Goal: Task Accomplishment & Management: Use online tool/utility

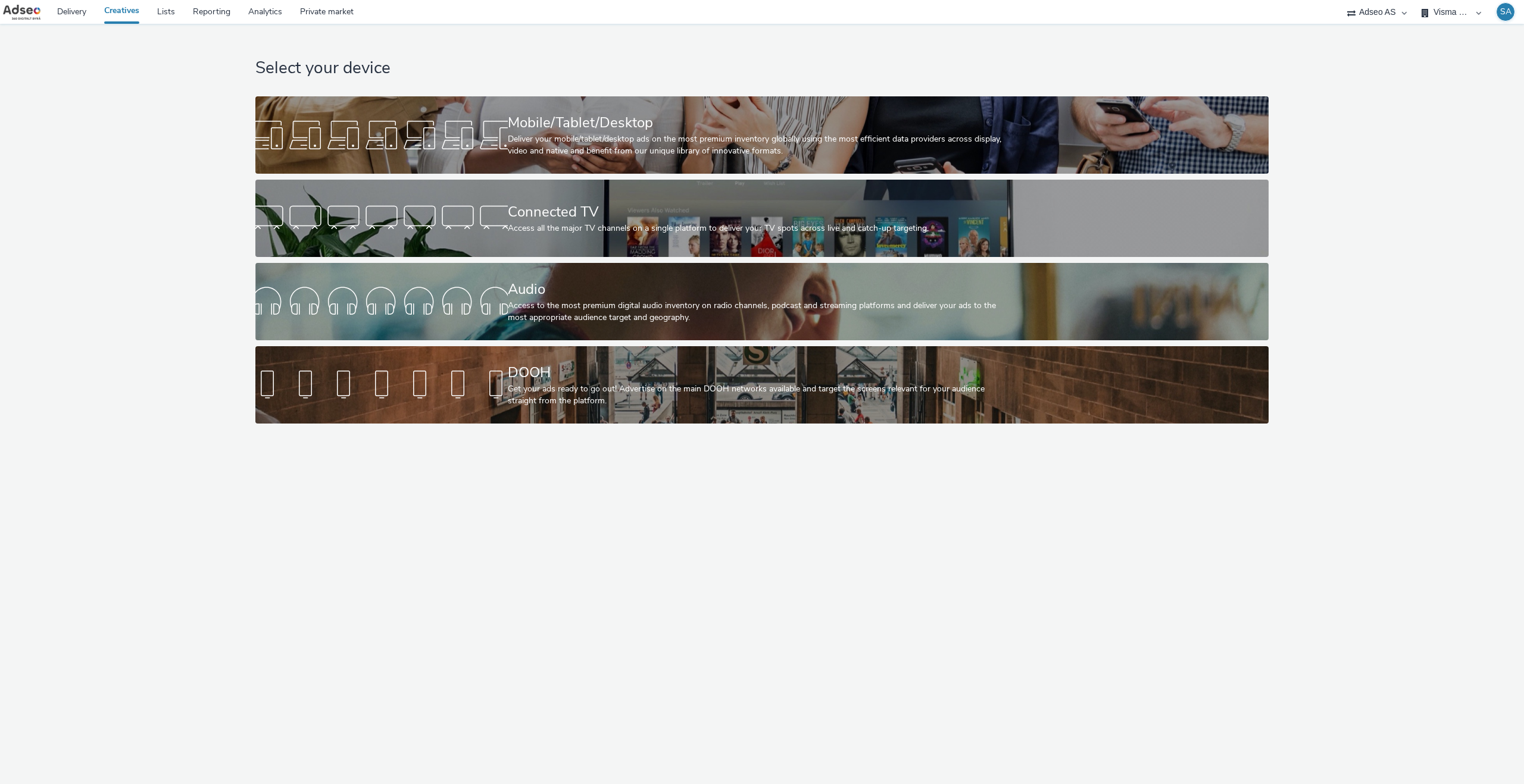
select select "6be1a8fa-1c3d-4504-9934-34630f576c54"
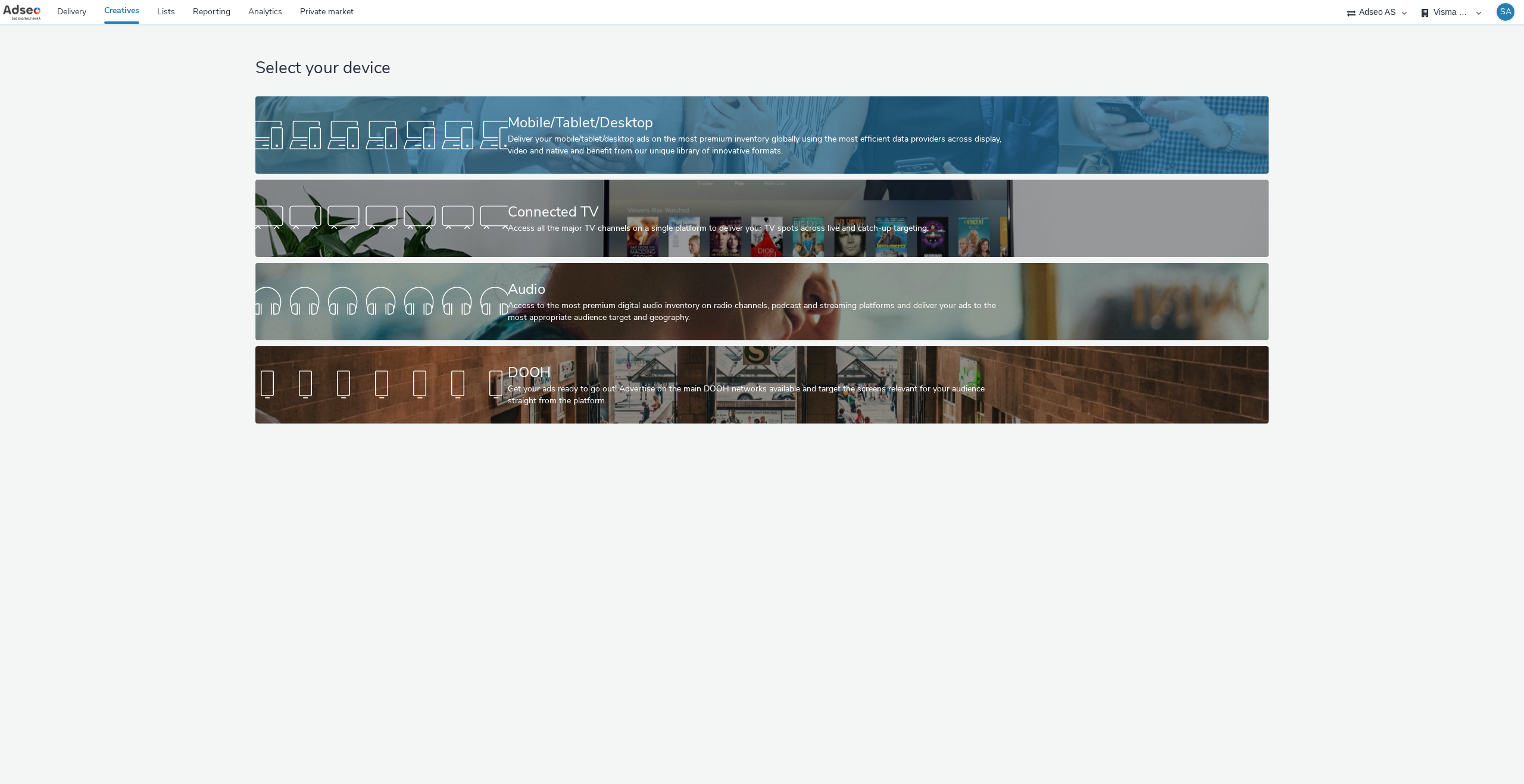
click at [400, 127] on div at bounding box center [381, 135] width 252 height 38
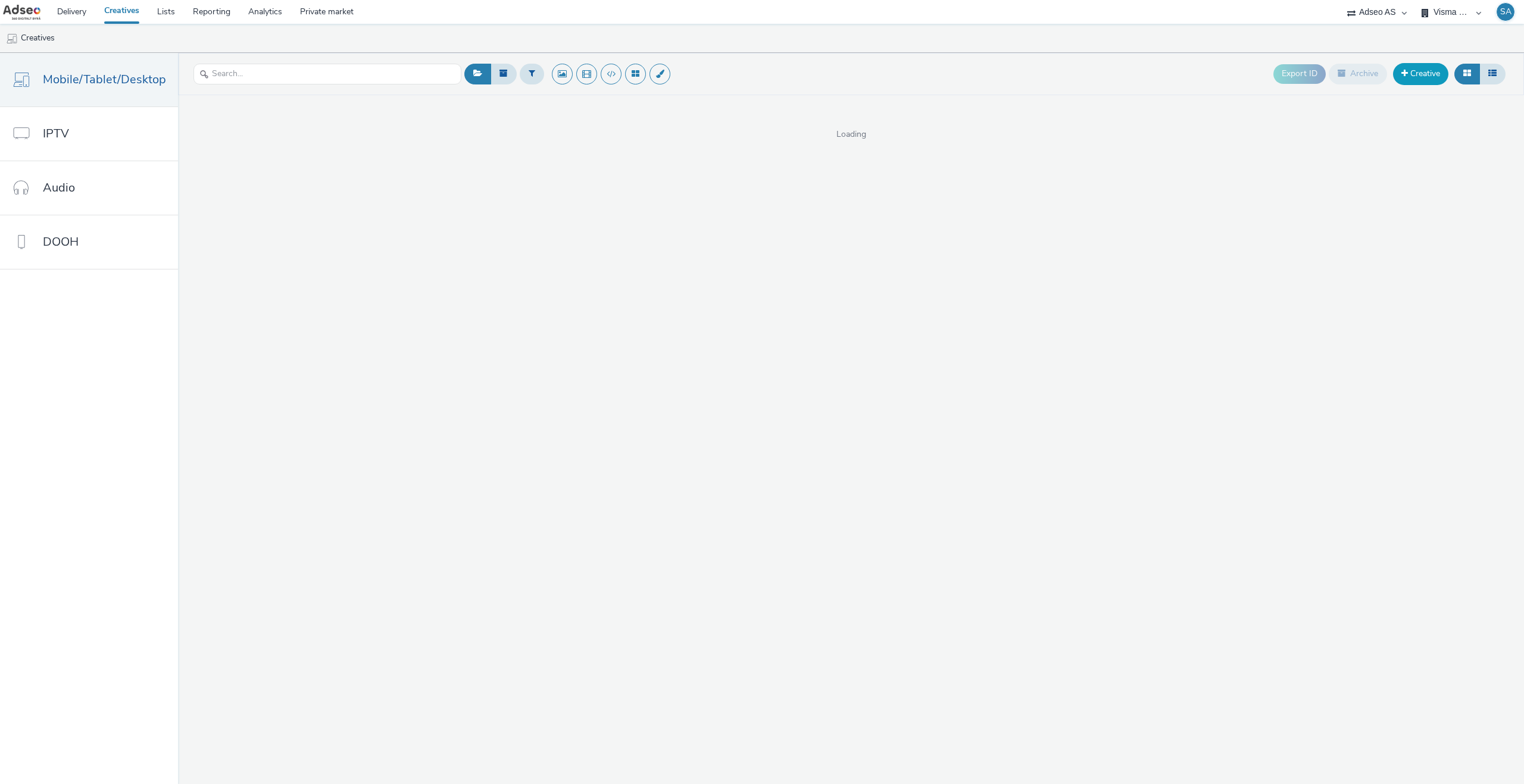
click at [1411, 74] on link "Creative" at bounding box center [1420, 74] width 55 height 22
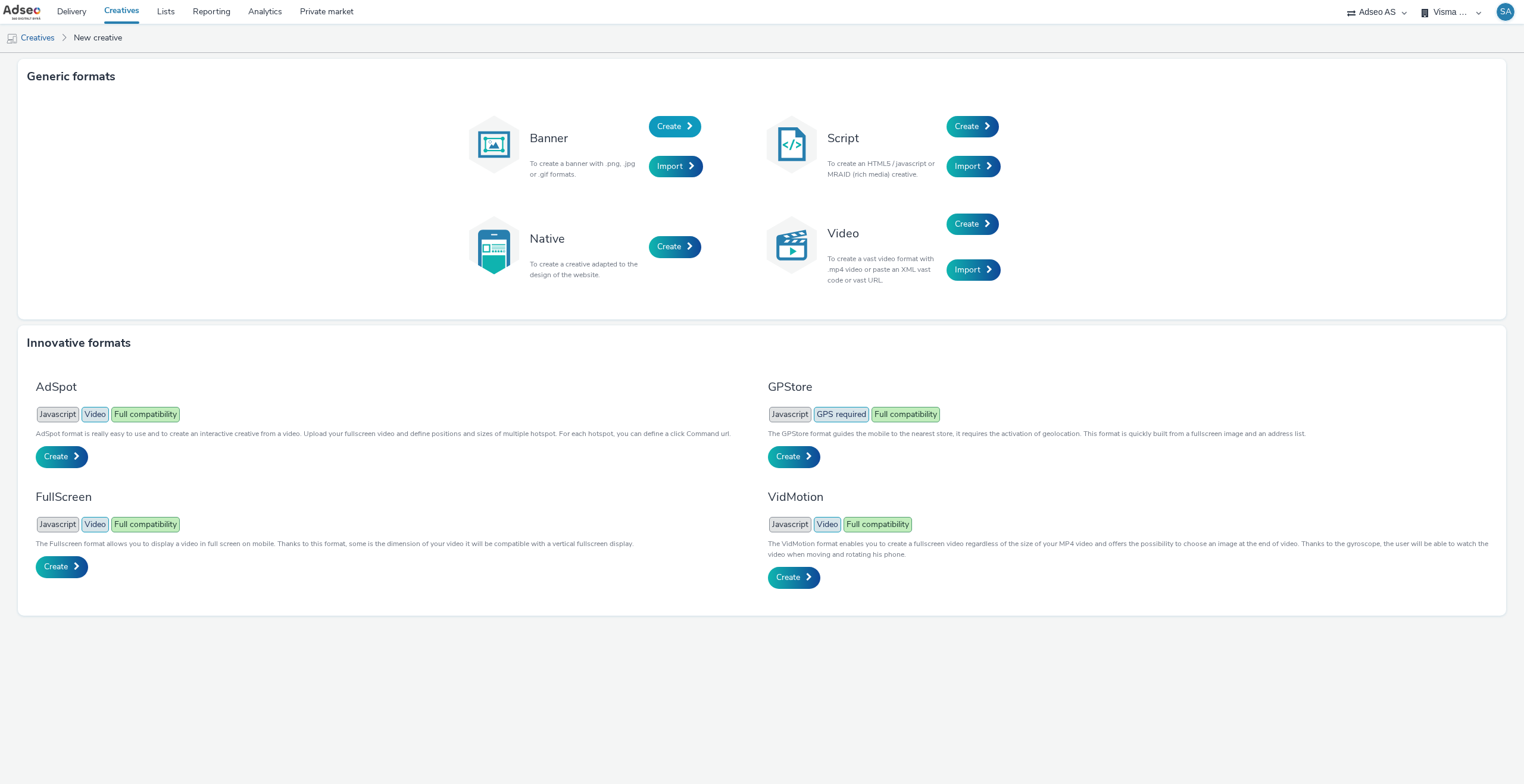
click at [671, 119] on link "Create" at bounding box center [675, 127] width 52 height 22
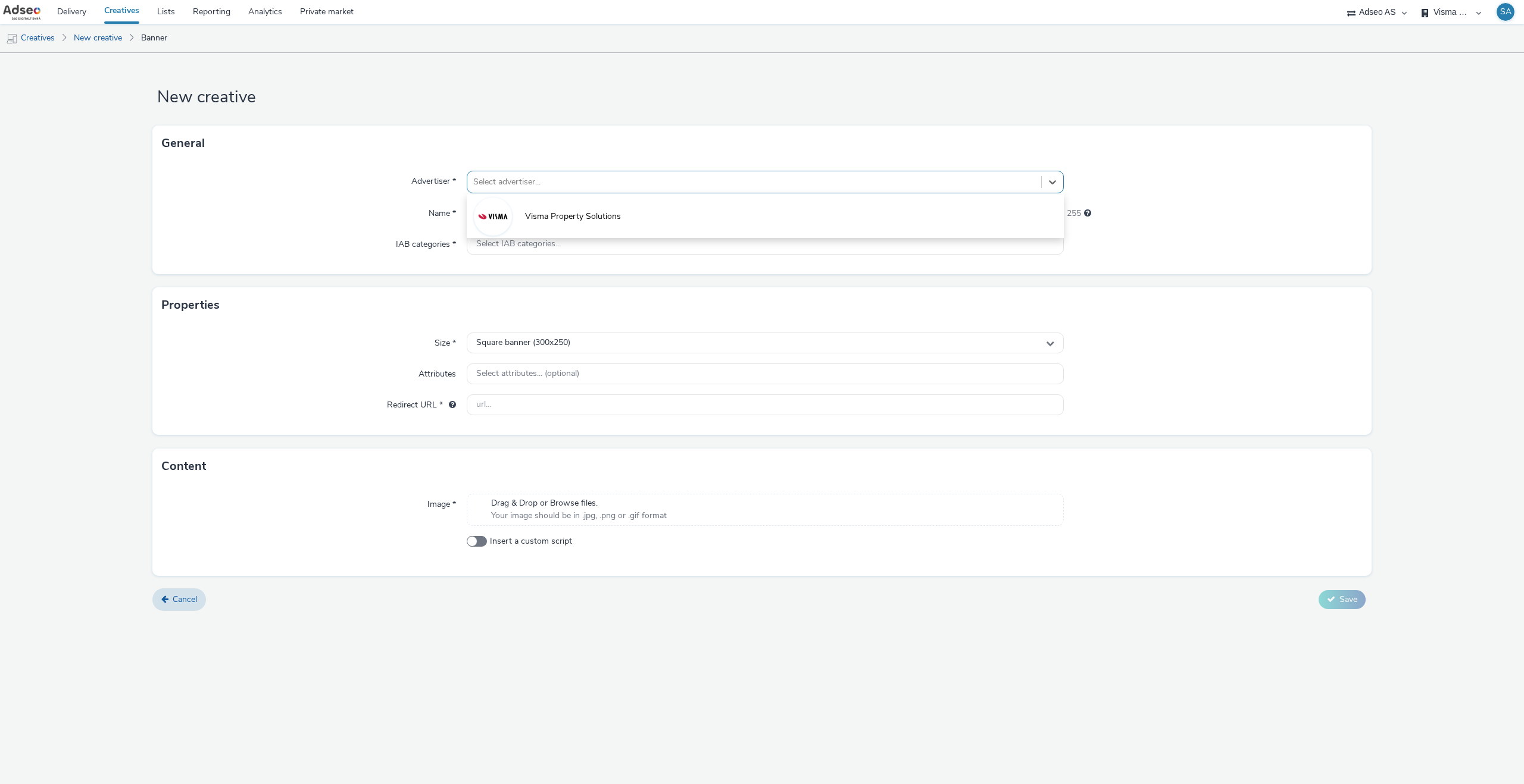
click at [534, 171] on div "Select advertiser..." at bounding box center [765, 182] width 597 height 23
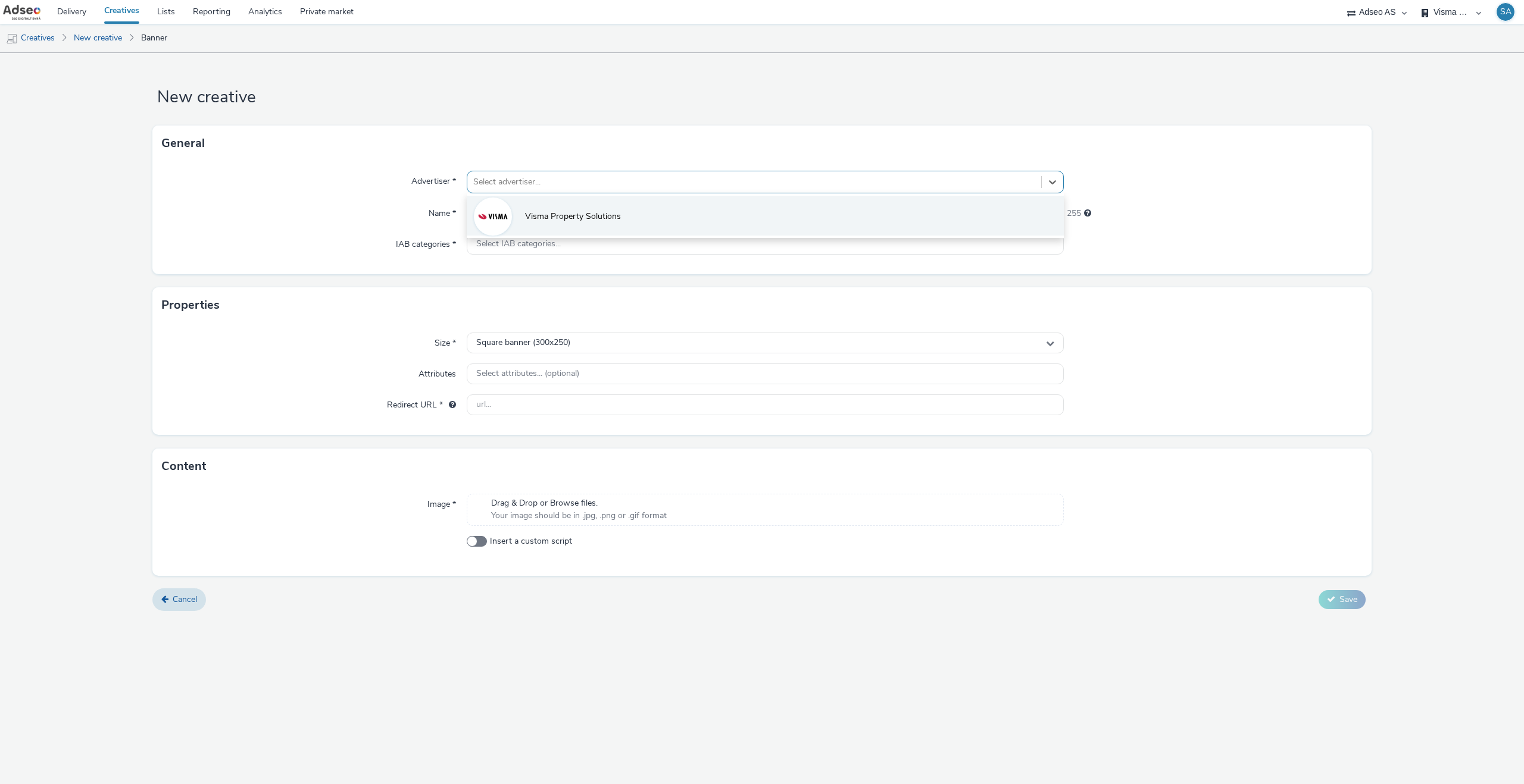
click at [536, 204] on li "Visma Property Solutions" at bounding box center [765, 215] width 597 height 40
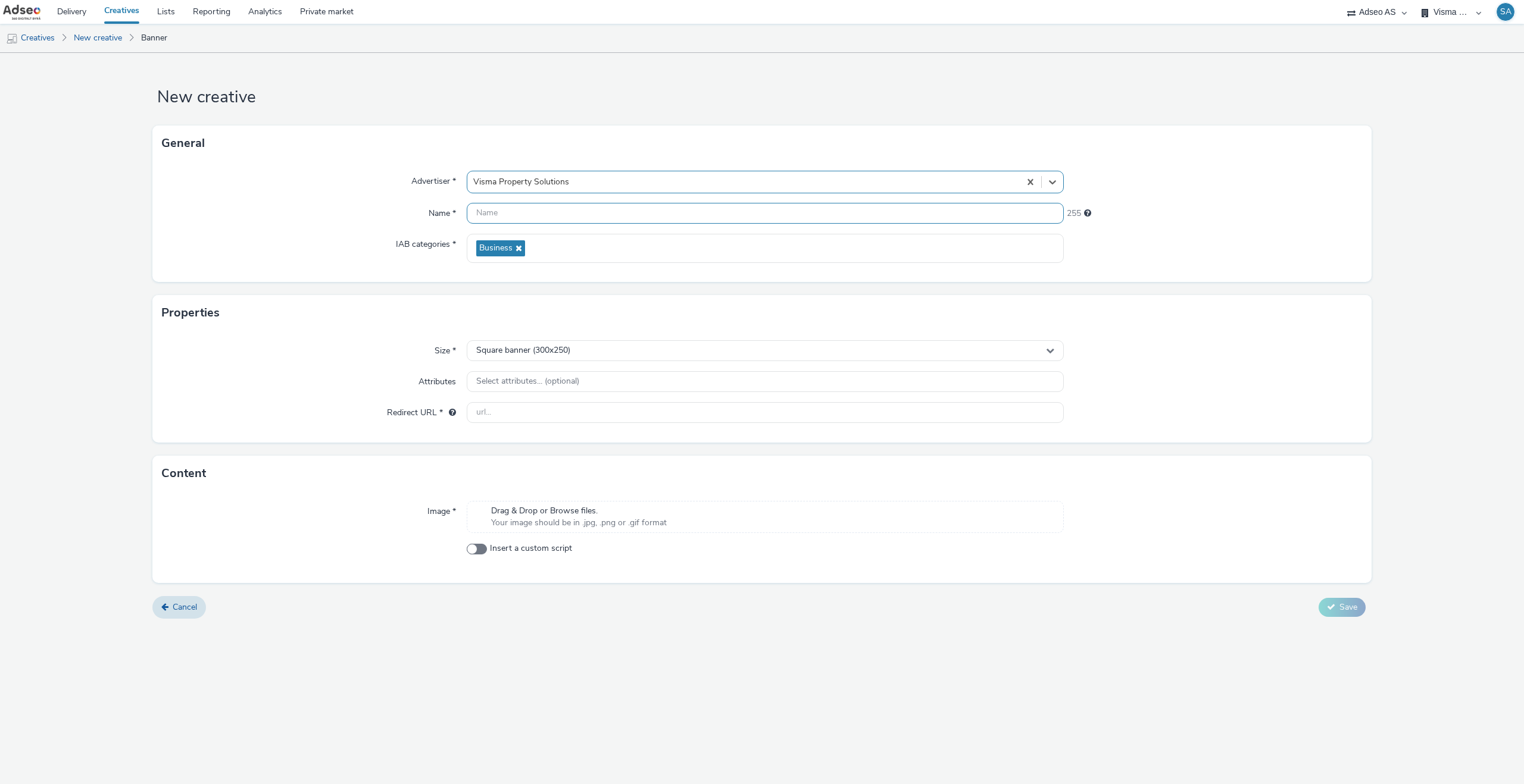
click at [528, 212] on input "text" at bounding box center [765, 213] width 597 height 21
type input "300x600 - Test"
click at [570, 354] on span "Square banner (300x250)" at bounding box center [523, 351] width 94 height 10
click at [291, 324] on div "Properties" at bounding box center [761, 312] width 1219 height 35
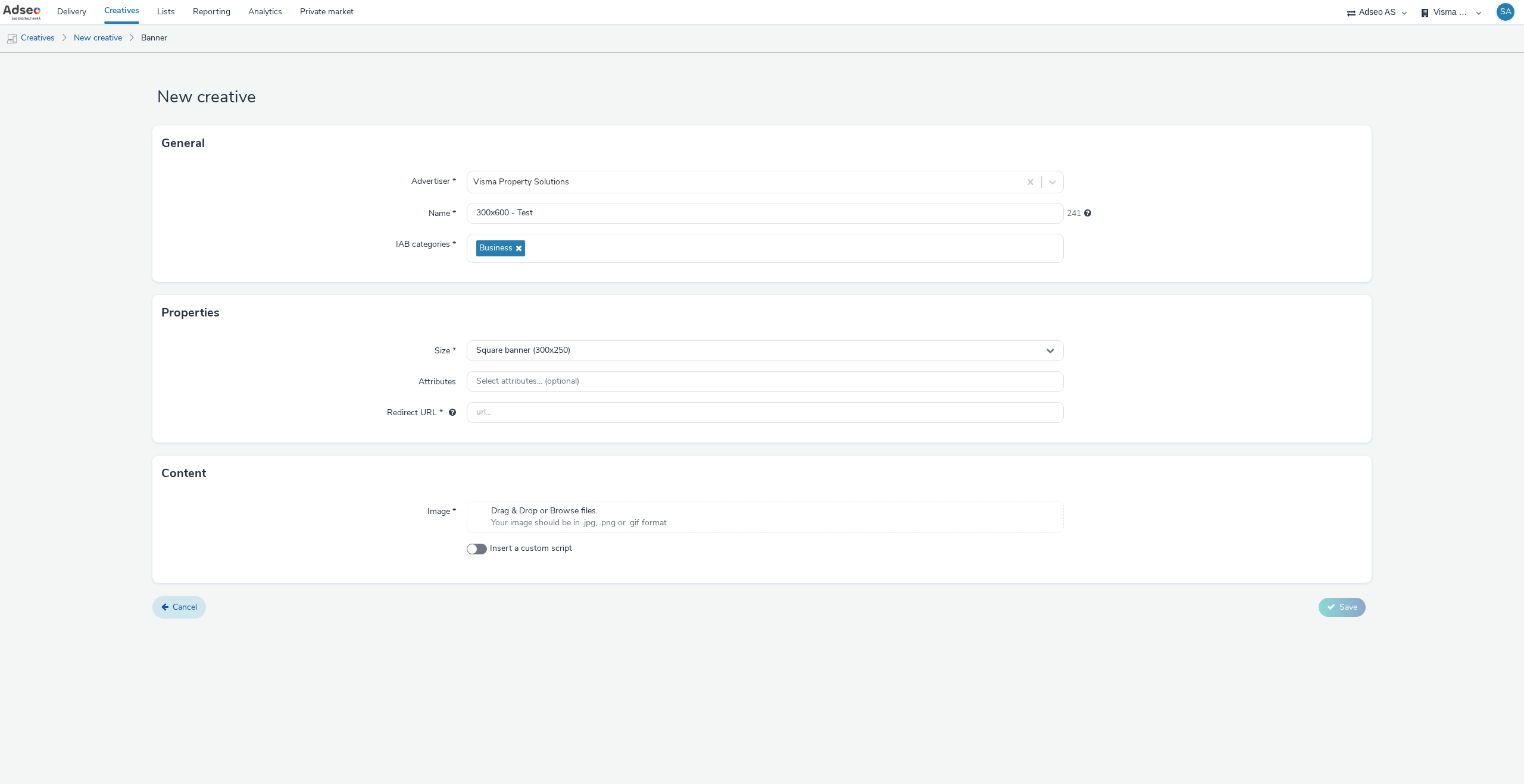
click at [188, 603] on span "Cancel" at bounding box center [185, 607] width 25 height 11
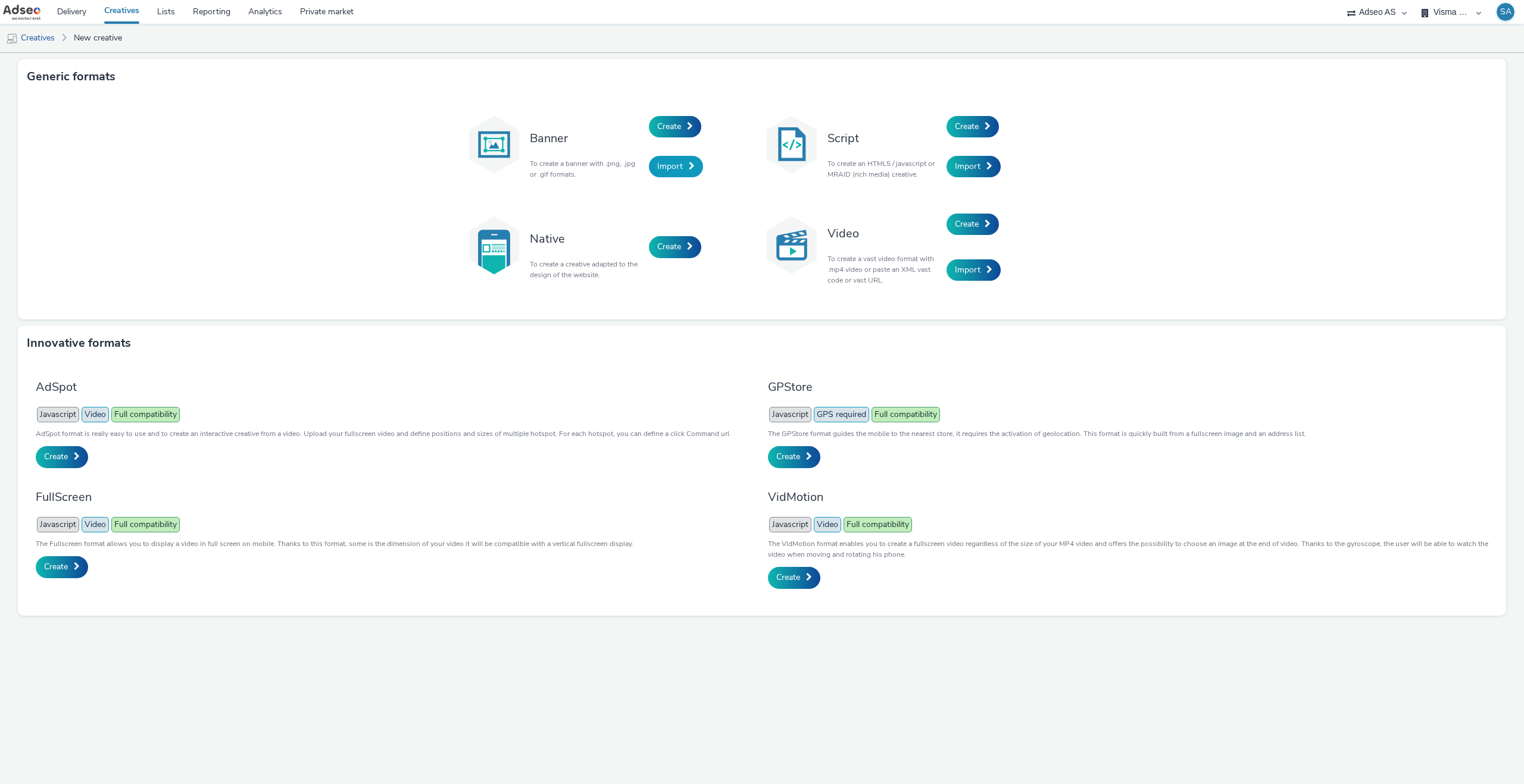
click at [666, 168] on span "Import" at bounding box center [670, 166] width 26 height 11
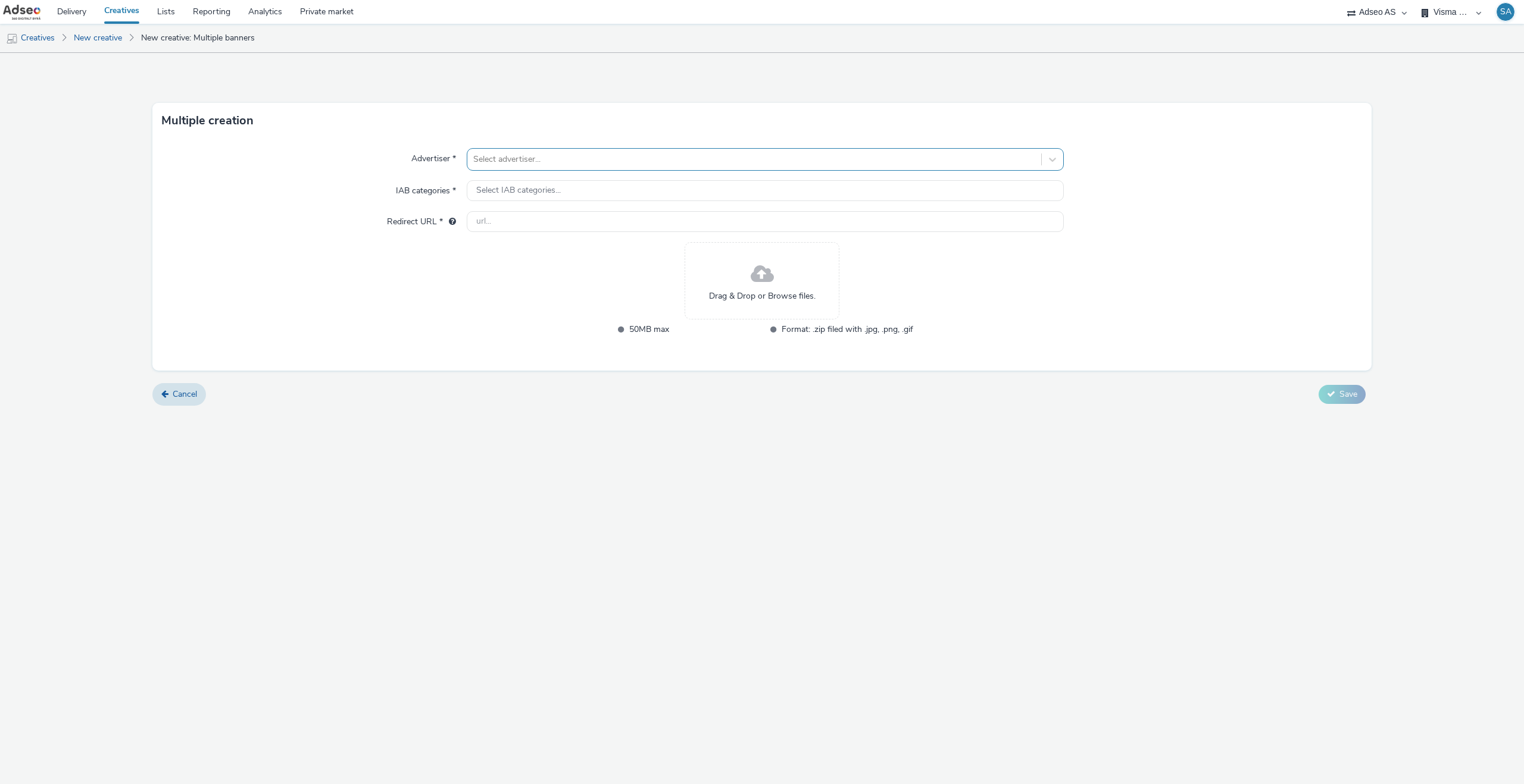
click at [577, 161] on div at bounding box center [754, 159] width 562 height 14
click at [418, 366] on div "Advertiser * option Visma Property Solutions focused, 1 of 1. 1 result availabl…" at bounding box center [761, 255] width 1219 height 232
click at [516, 152] on div at bounding box center [754, 159] width 562 height 14
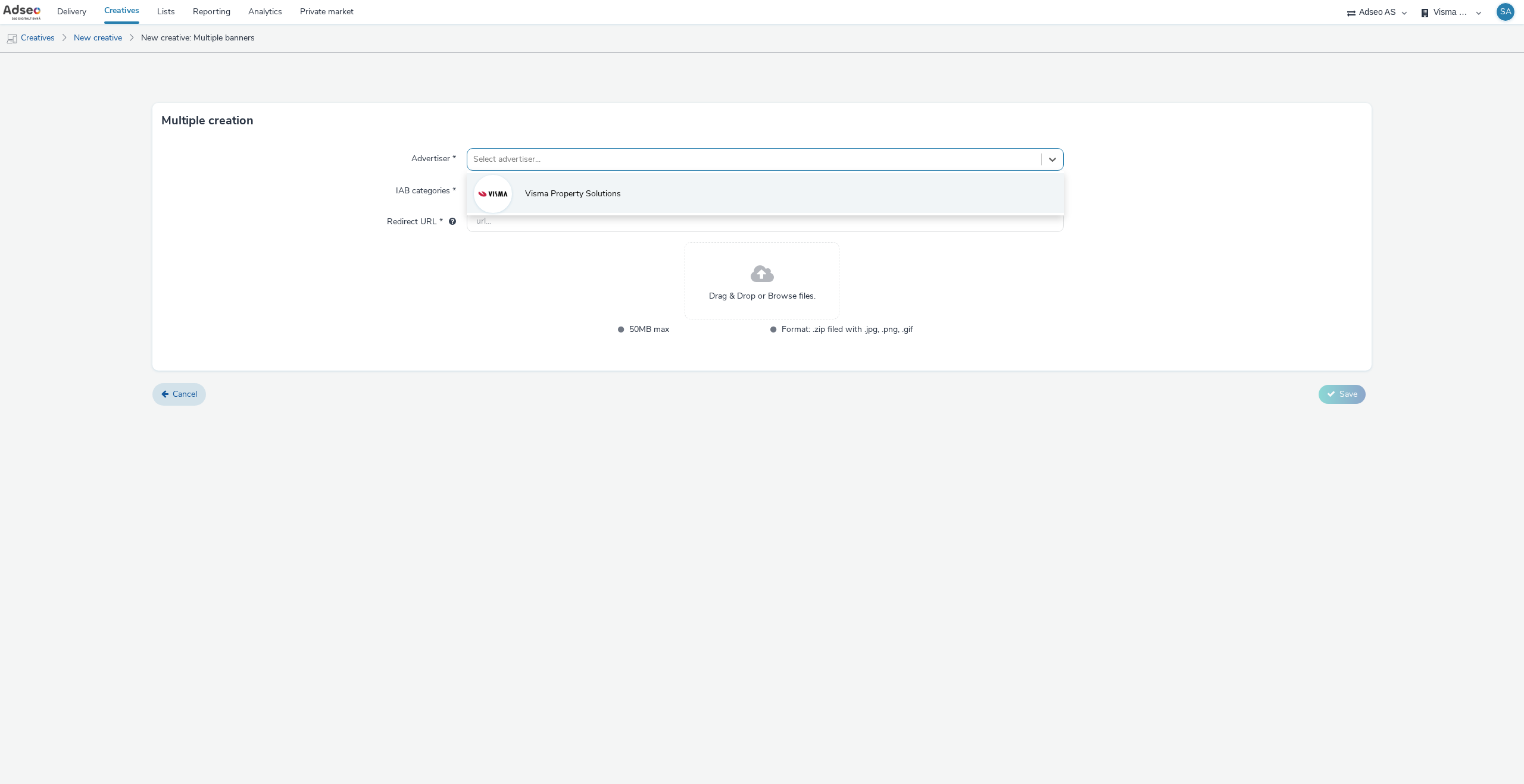
click at [508, 185] on img at bounding box center [492, 194] width 34 height 34
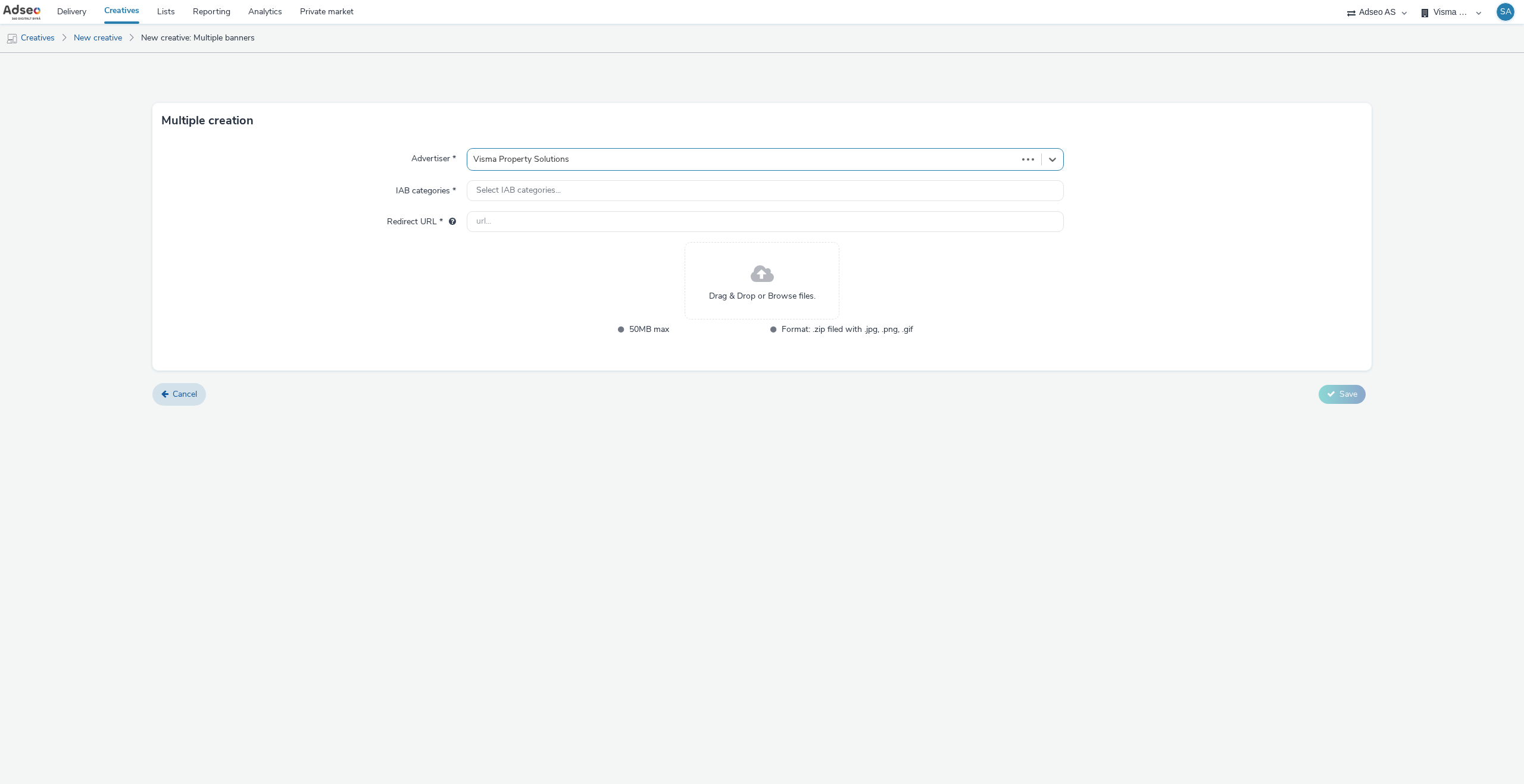
type input "[URL][DOMAIN_NAME]"
click at [506, 235] on input "[URL][DOMAIN_NAME]" at bounding box center [765, 229] width 597 height 21
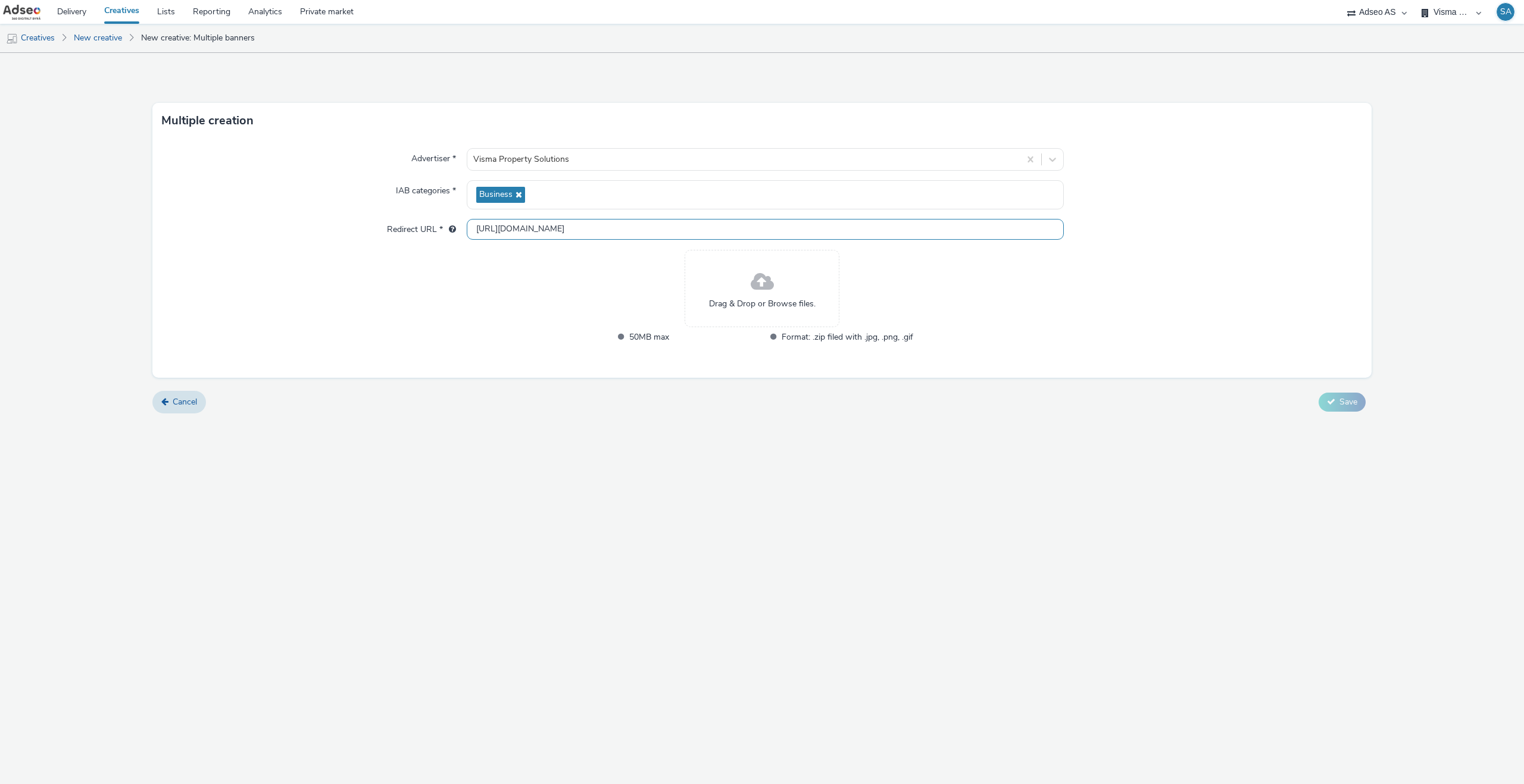
click at [553, 238] on input "[URL][DOMAIN_NAME]" at bounding box center [765, 229] width 597 height 21
click at [553, 236] on input "[URL][DOMAIN_NAME]" at bounding box center [765, 229] width 597 height 21
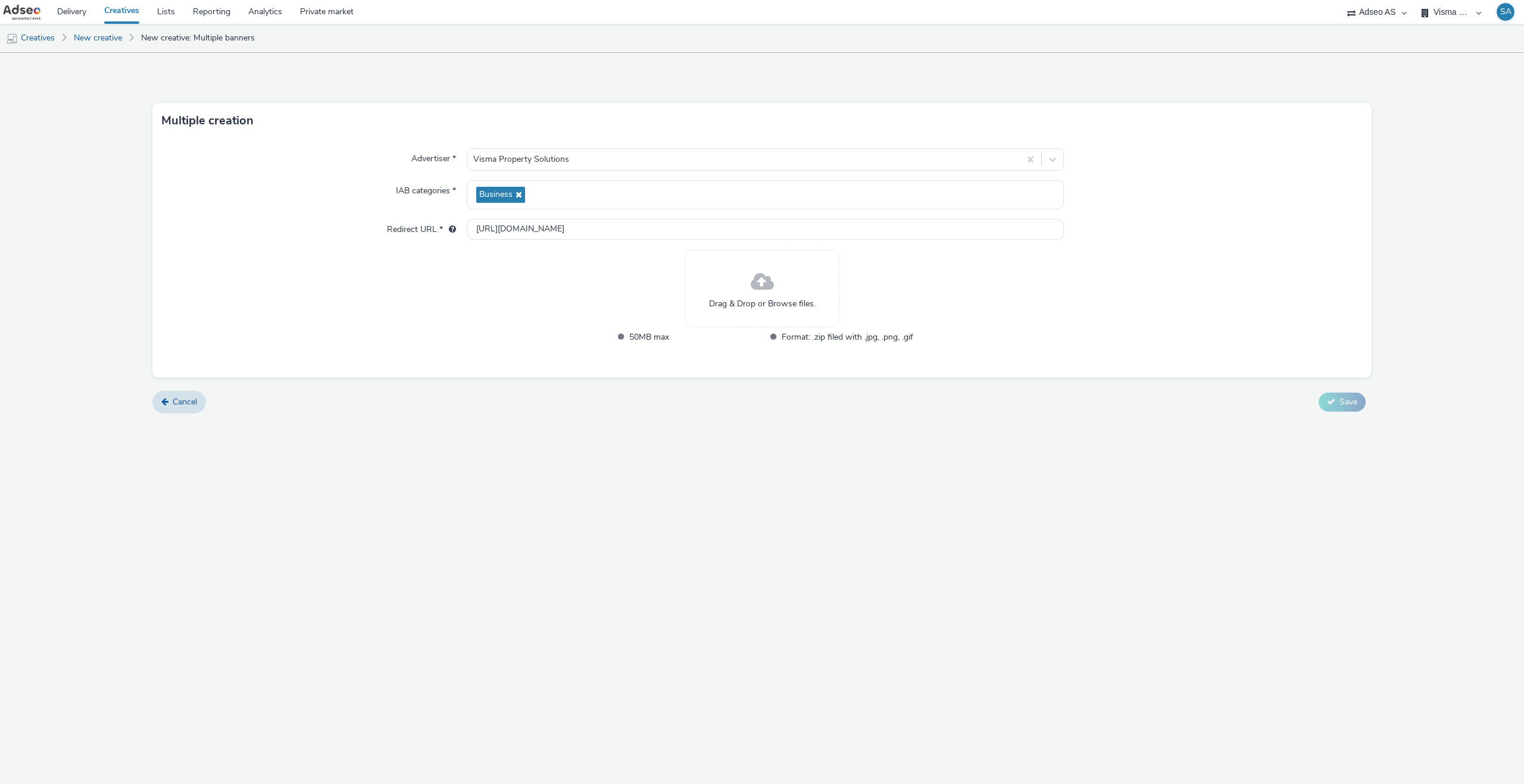
click at [664, 286] on div "Drag & Drop or Browse files. 50MB max Format: .zip filed with .jpg, .png, .gif" at bounding box center [762, 304] width 302 height 110
click at [723, 286] on div "Drag & Drop or Browse files." at bounding box center [761, 288] width 155 height 78
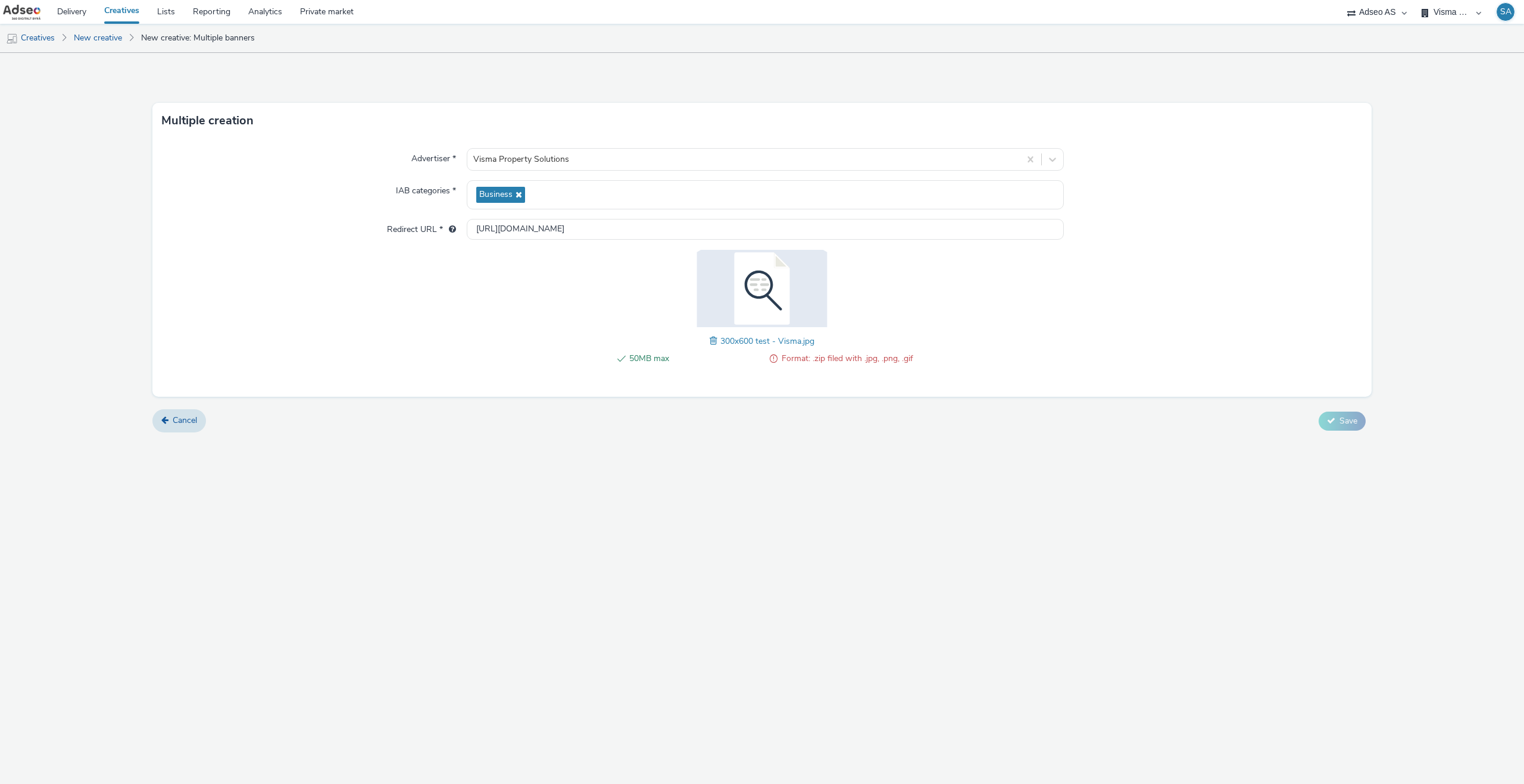
click at [715, 341] on span at bounding box center [715, 341] width 11 height 13
click at [1336, 425] on button "Save" at bounding box center [1342, 421] width 47 height 19
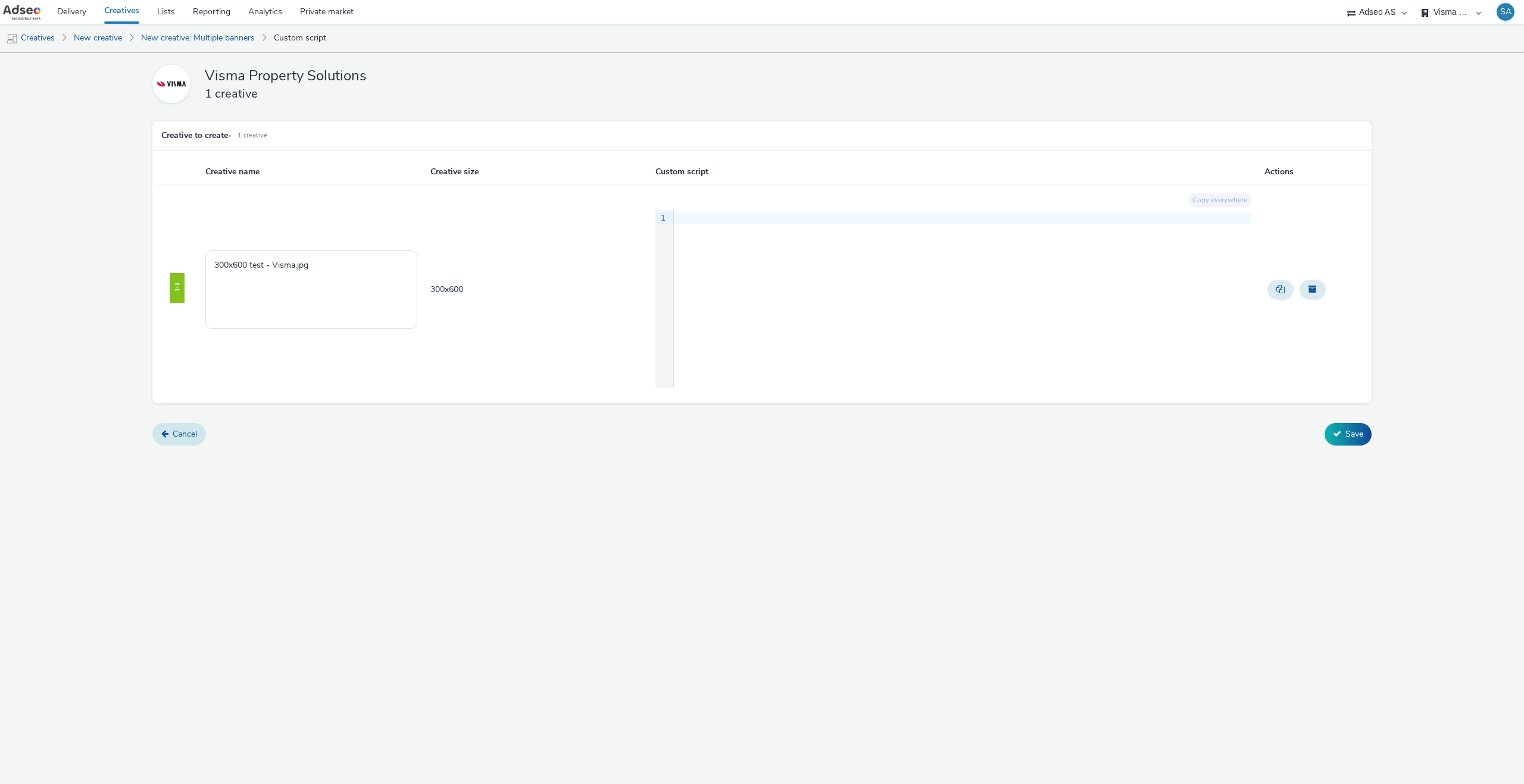
click at [190, 436] on link "Cancel" at bounding box center [179, 434] width 54 height 23
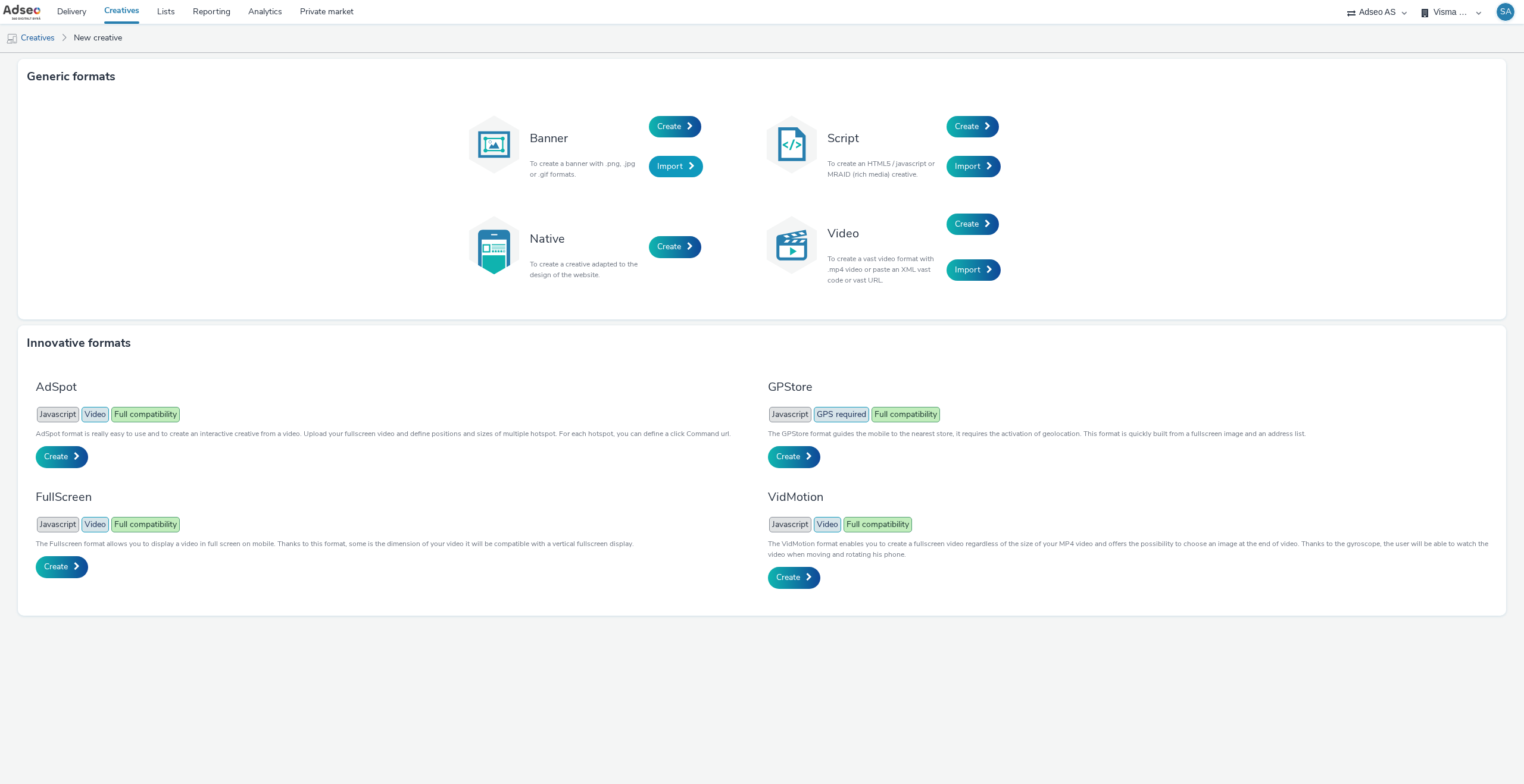
click at [668, 156] on link "Import" at bounding box center [676, 167] width 54 height 22
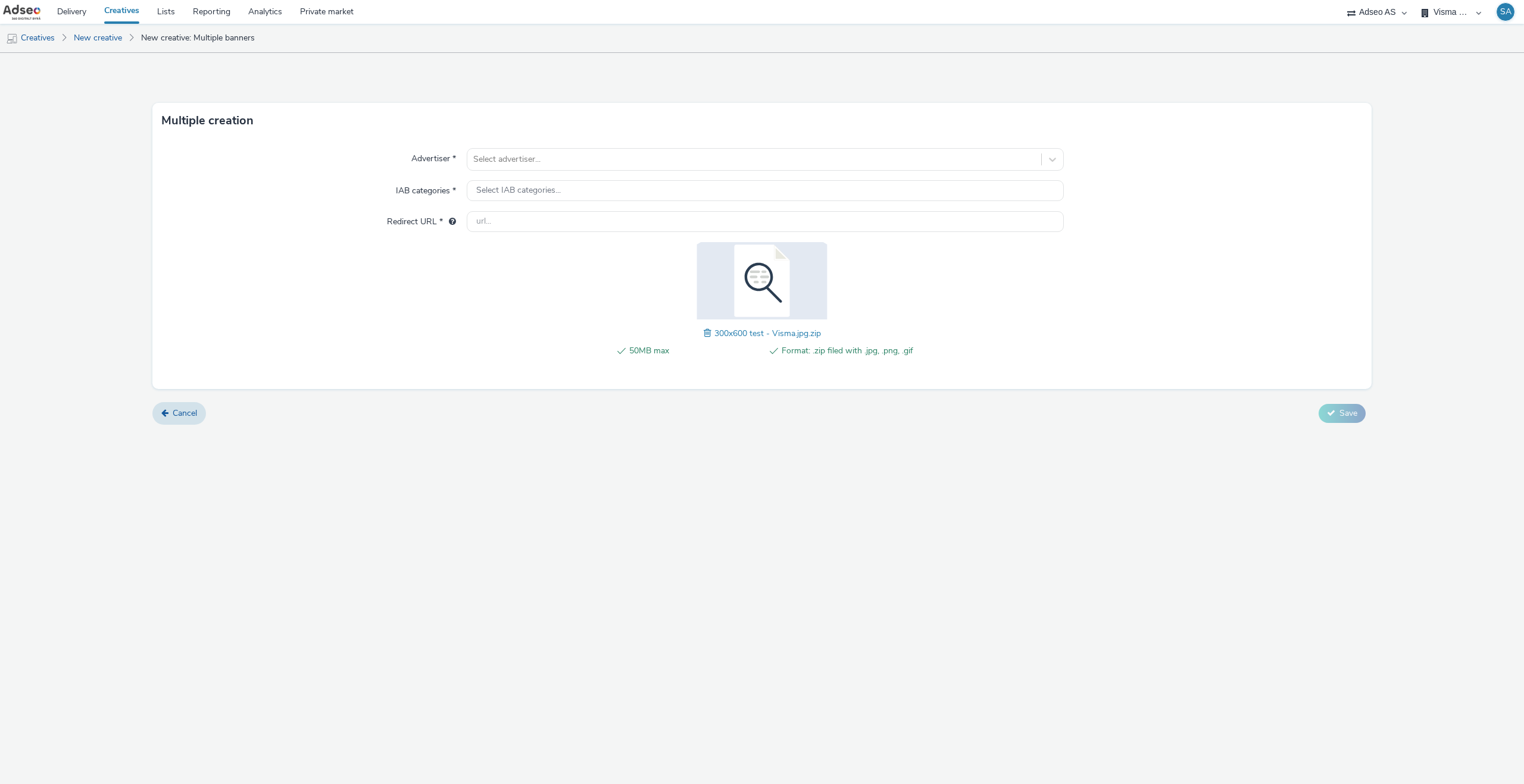
click at [530, 141] on div "Advertiser * Select advertiser... IAB categories * Select IAB categories... Red…" at bounding box center [761, 264] width 1219 height 250
click at [534, 158] on div at bounding box center [754, 159] width 562 height 14
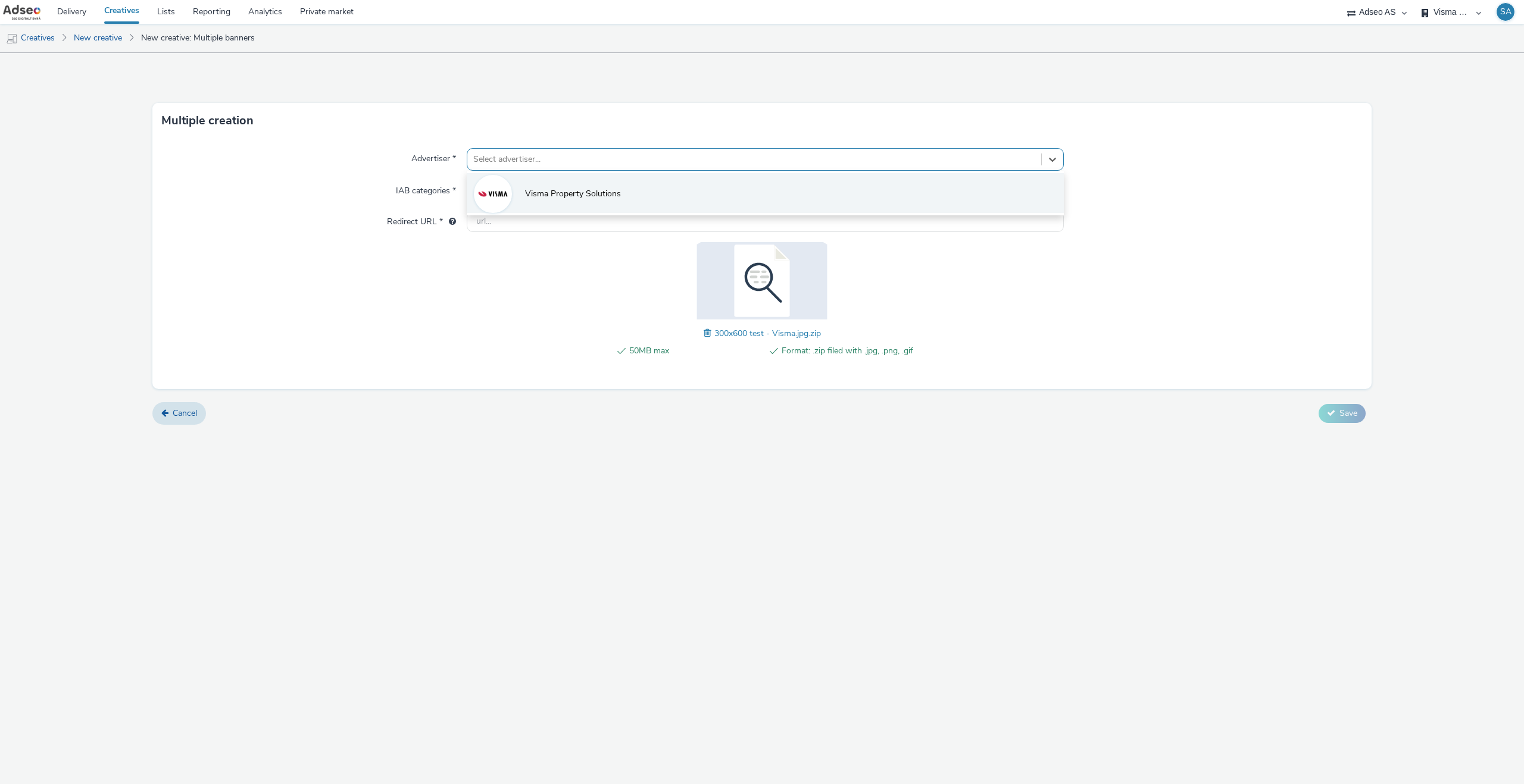
click at [534, 179] on li "Visma Property Solutions" at bounding box center [765, 193] width 597 height 40
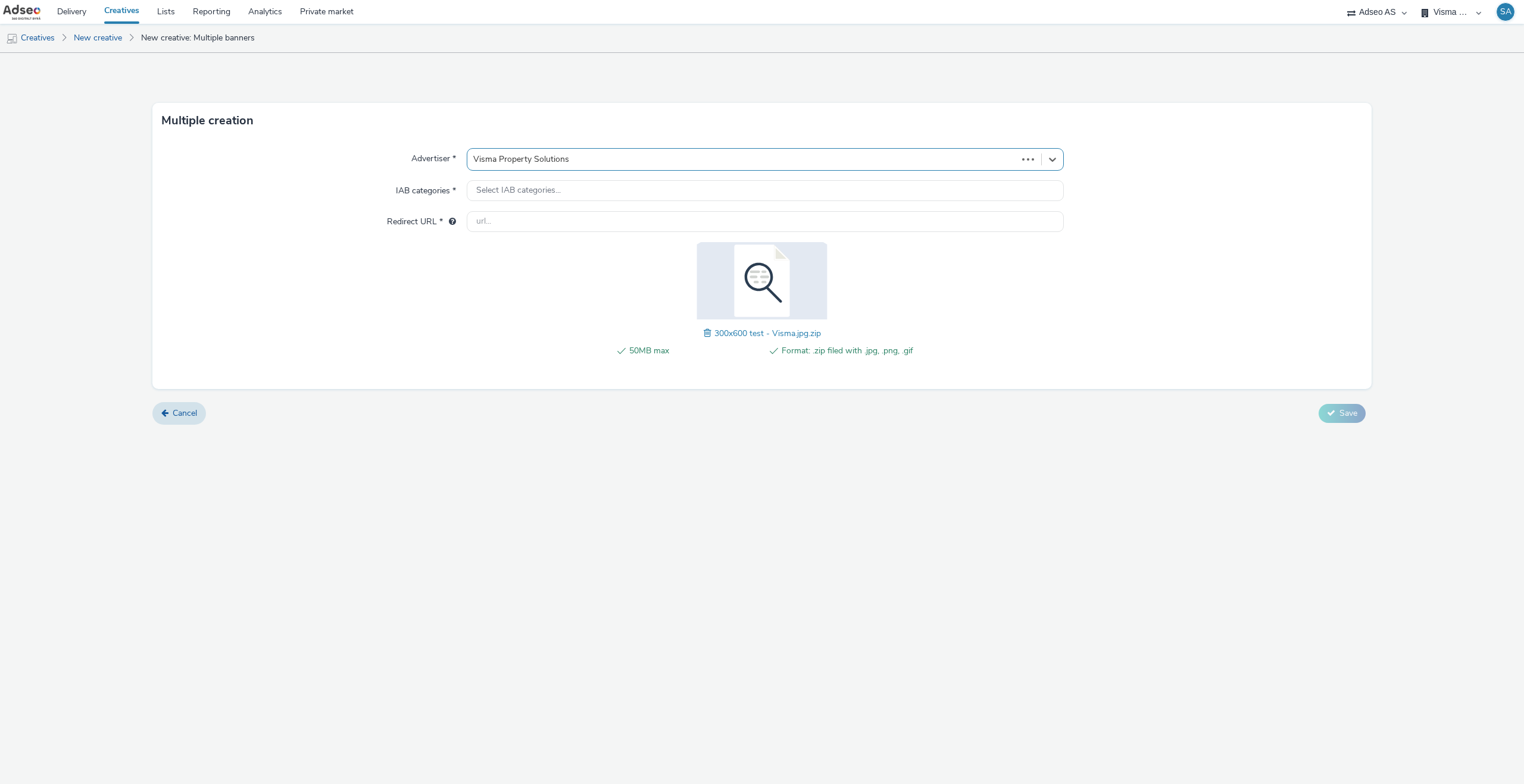
type input "[URL][DOMAIN_NAME]"
click at [536, 229] on input "[URL][DOMAIN_NAME]" at bounding box center [765, 229] width 597 height 21
click at [572, 313] on div "Advertiser * Visma Property Solutions IAB categories * Business Redirect URL * …" at bounding box center [761, 267] width 1219 height 258
click at [1336, 413] on button "Save" at bounding box center [1342, 421] width 47 height 19
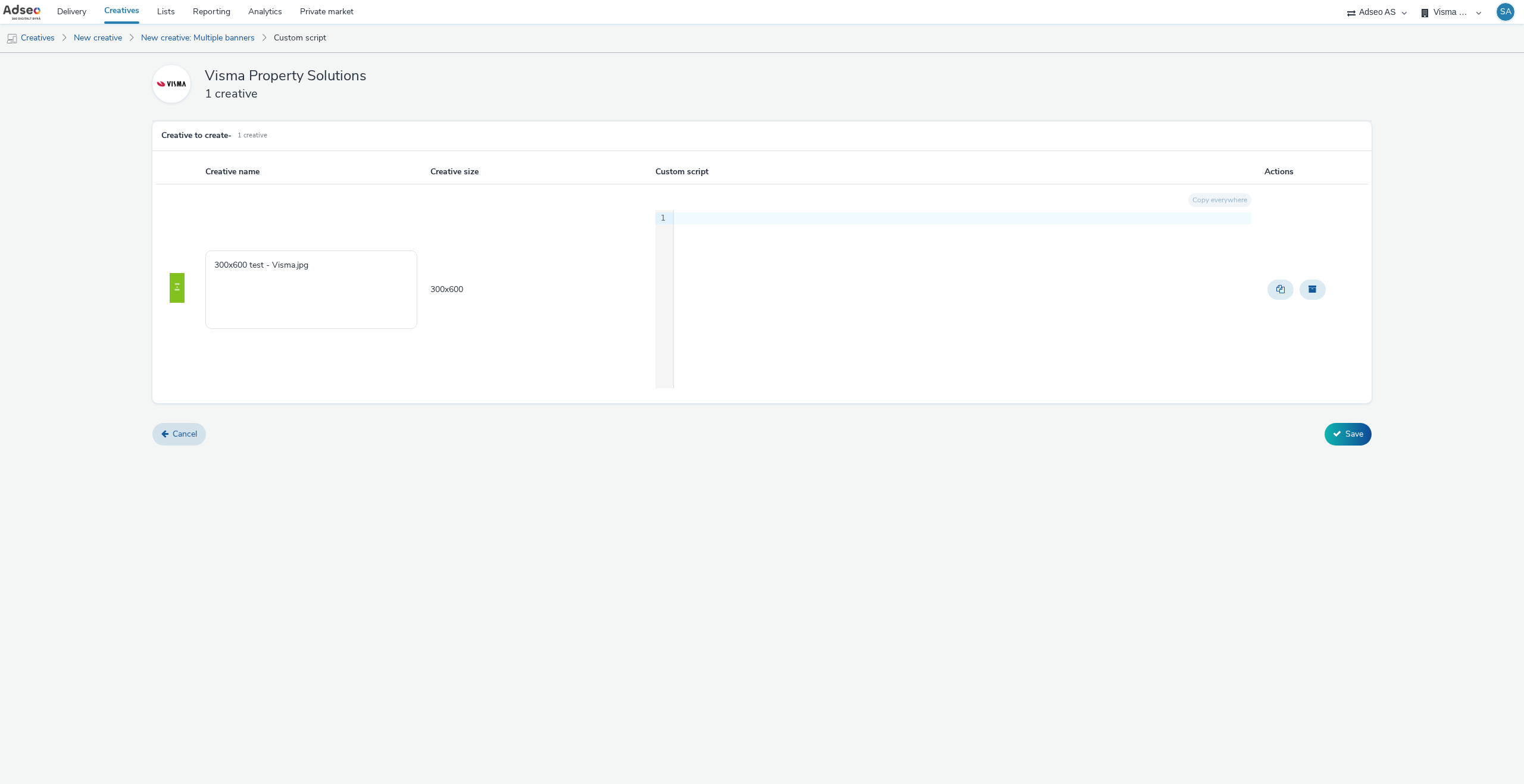
click at [174, 289] on img at bounding box center [177, 288] width 15 height 29
click at [320, 276] on textarea "300x600 test - Visma.jpg" at bounding box center [311, 289] width 212 height 79
click at [1339, 424] on button "Save" at bounding box center [1348, 434] width 47 height 23
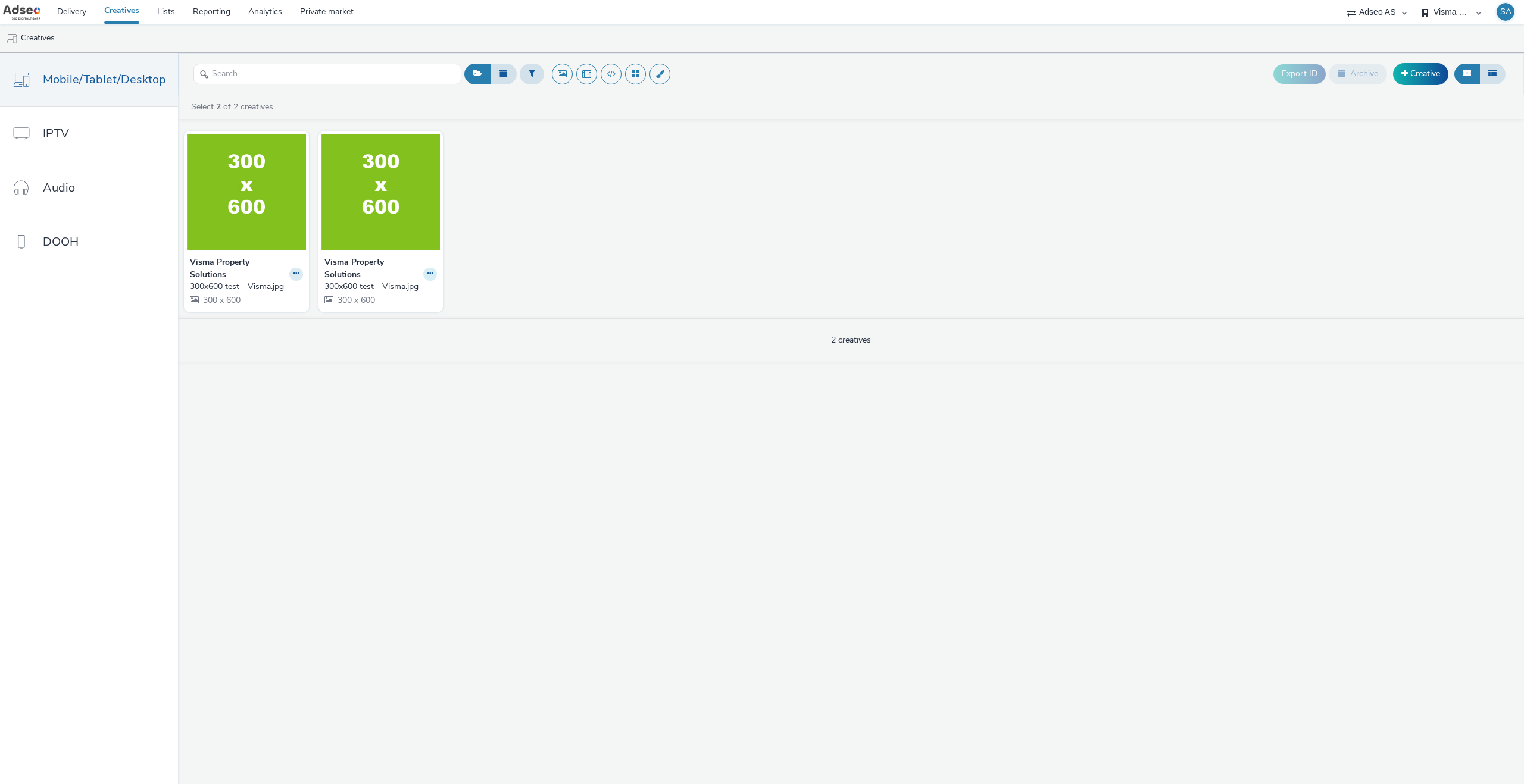
click at [427, 276] on icon at bounding box center [430, 274] width 5 height 7
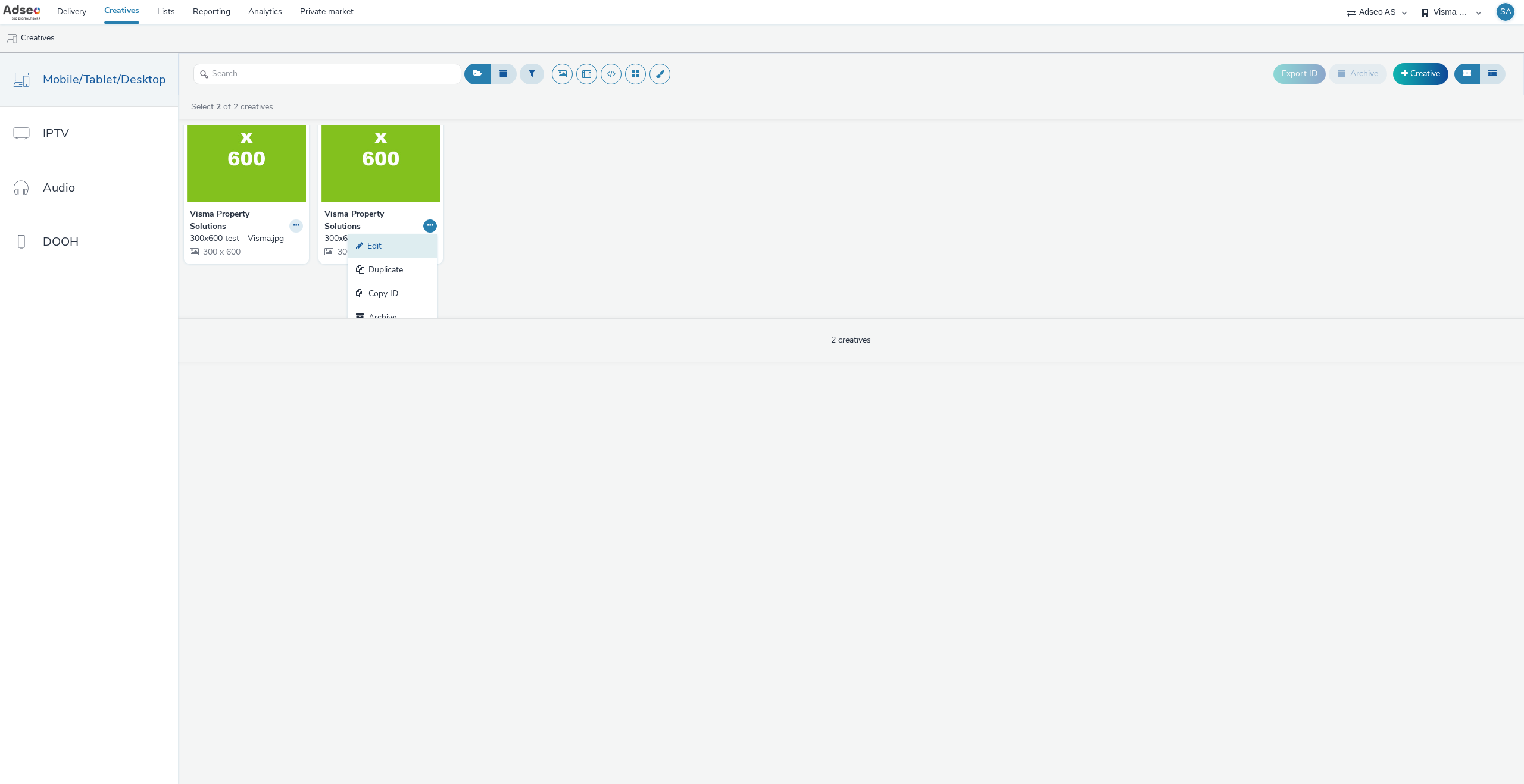
scroll to position [60, 0]
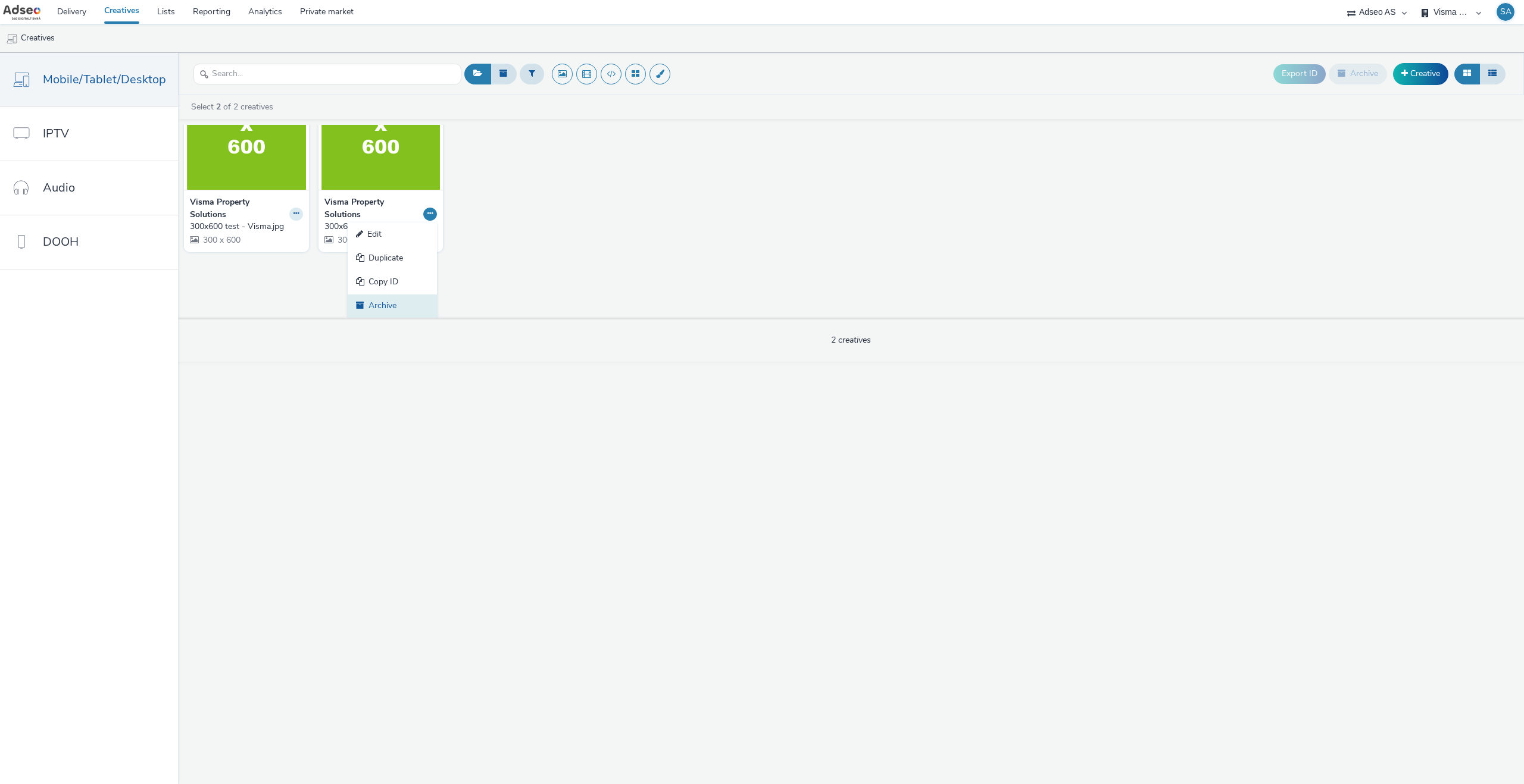
click at [398, 306] on link "Archive" at bounding box center [392, 307] width 89 height 24
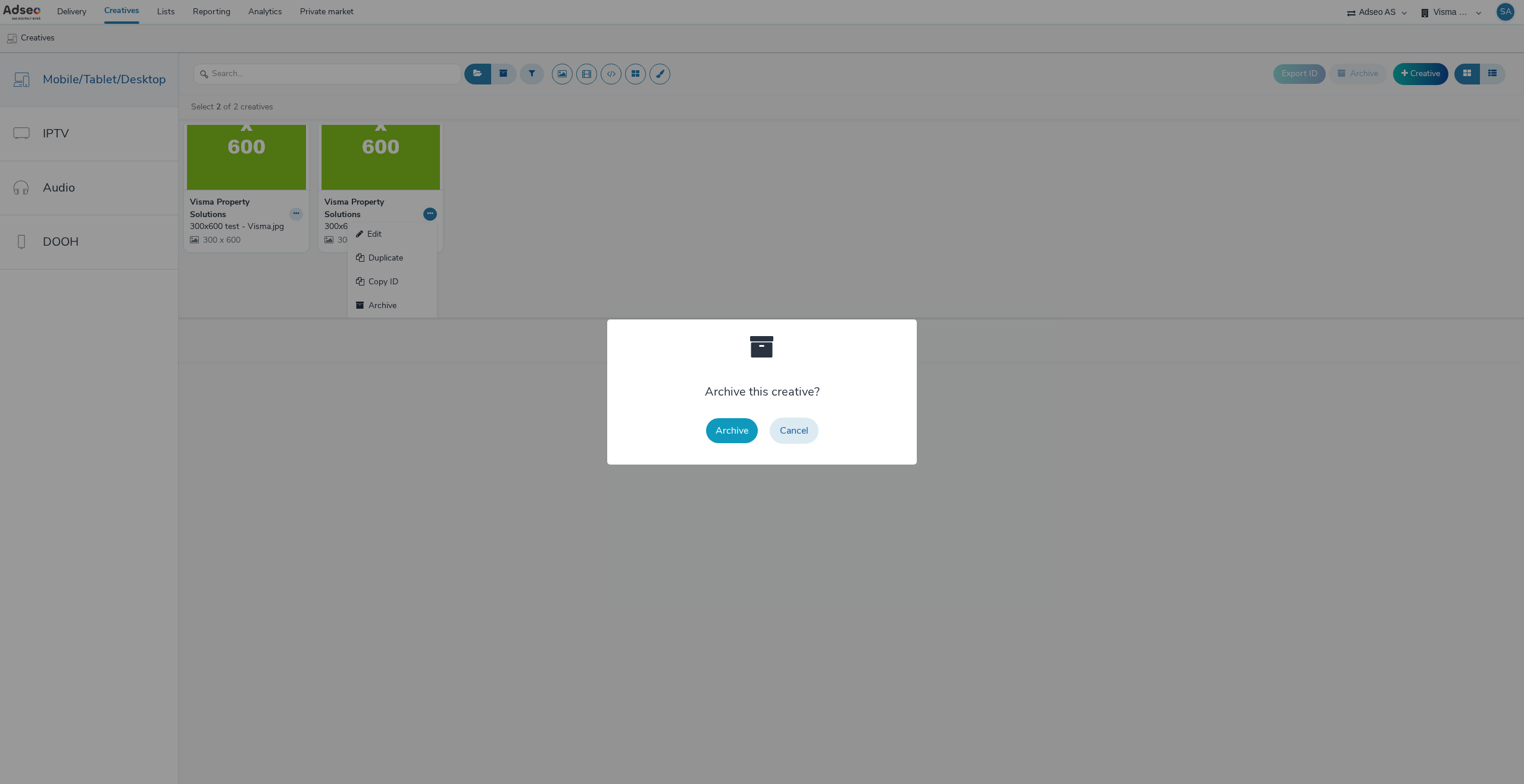
click at [712, 433] on button "Archive" at bounding box center [732, 431] width 52 height 25
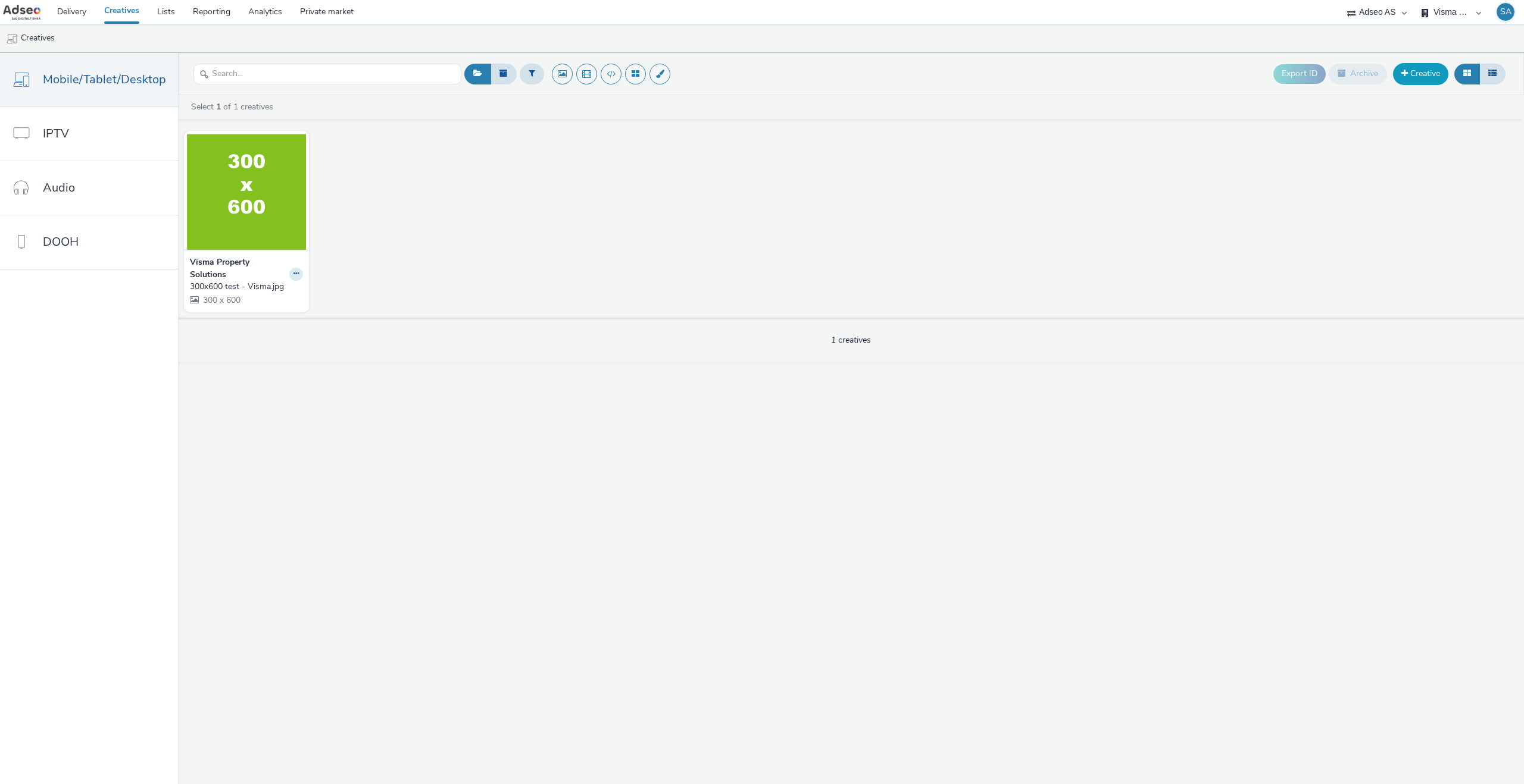
click at [1426, 78] on link "Creative" at bounding box center [1420, 74] width 55 height 22
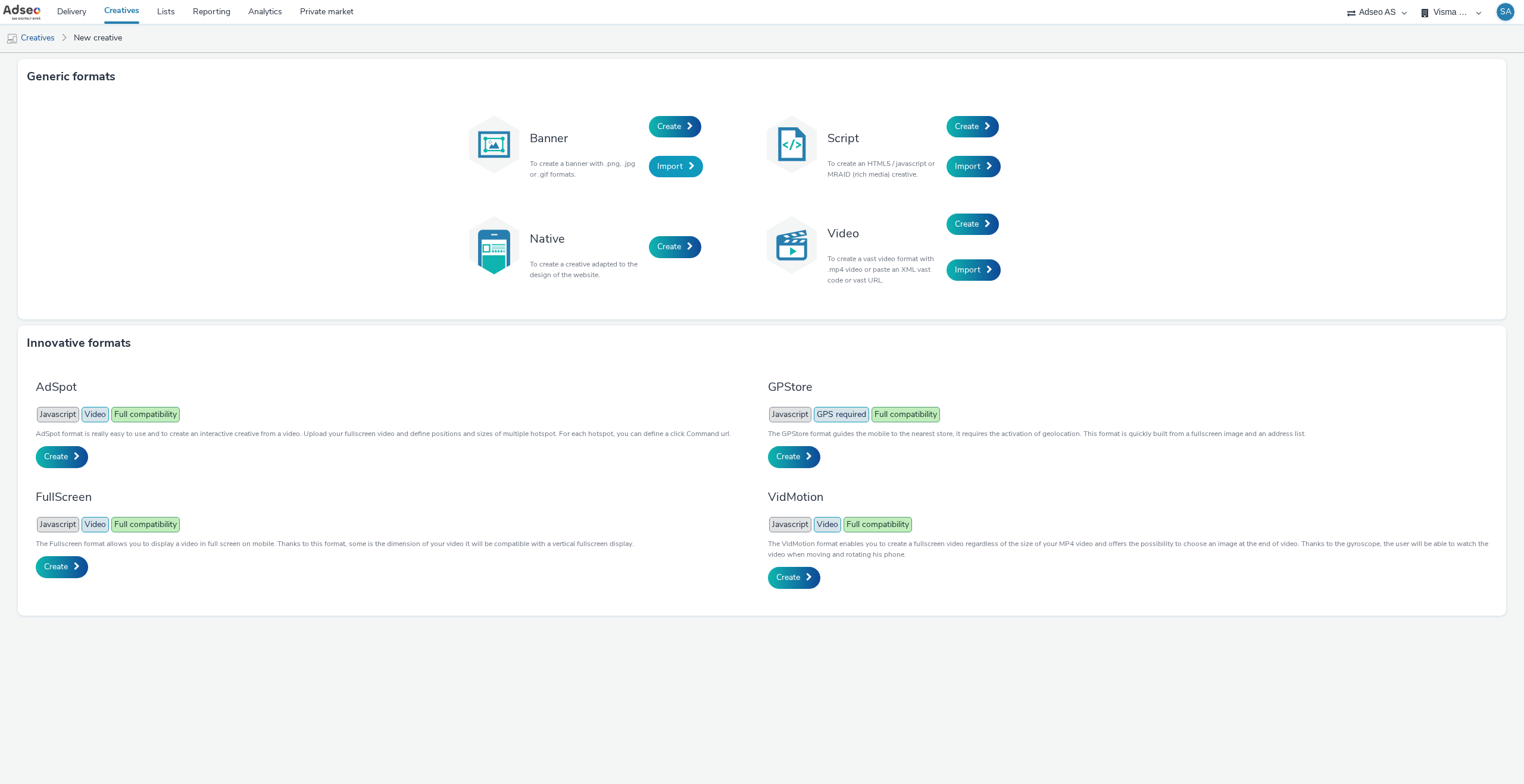
click at [665, 167] on span "Import" at bounding box center [670, 166] width 26 height 11
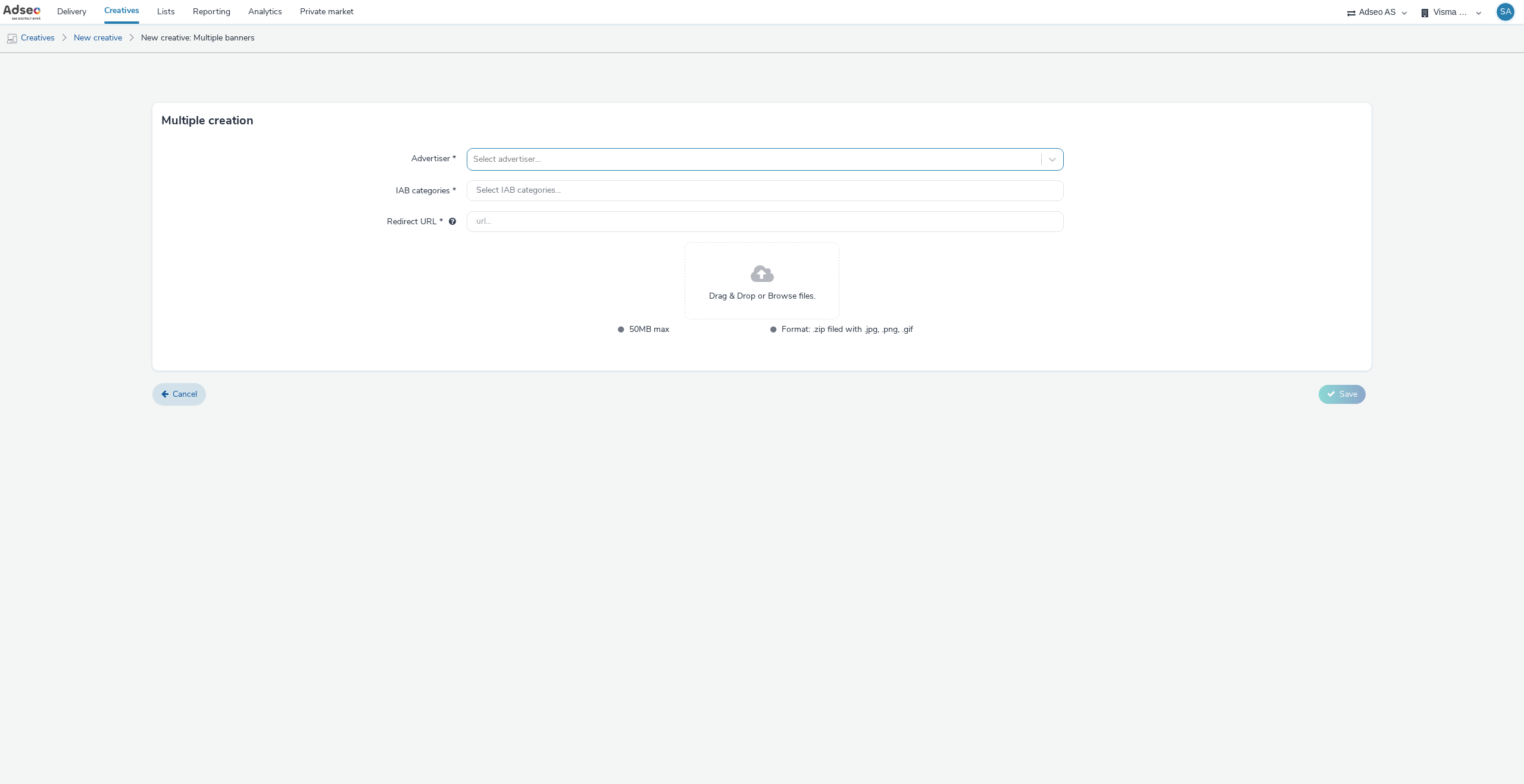
click at [566, 168] on div "Select advertiser..." at bounding box center [754, 159] width 574 height 19
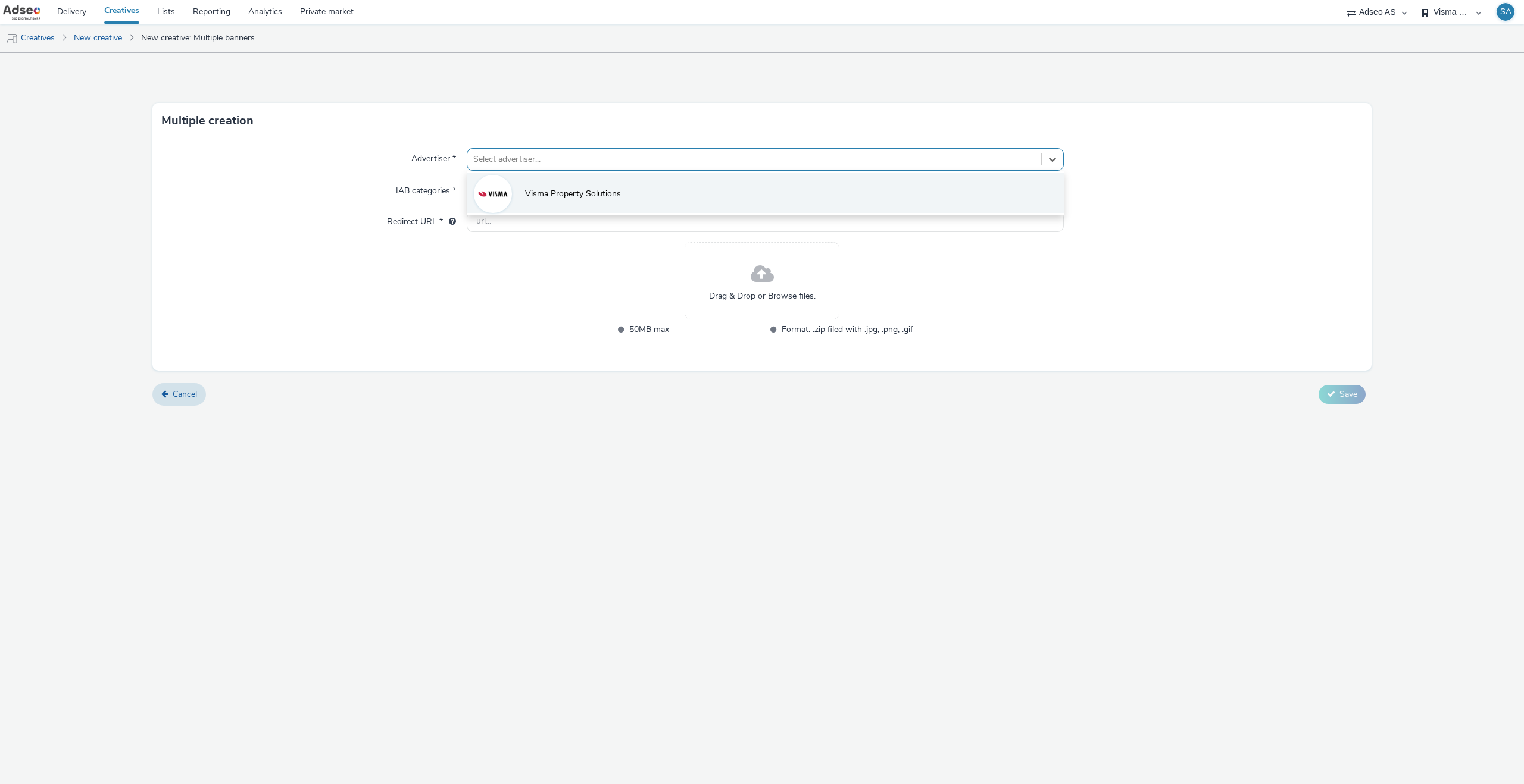
click at [565, 184] on li "Visma Property Solutions" at bounding box center [765, 193] width 597 height 40
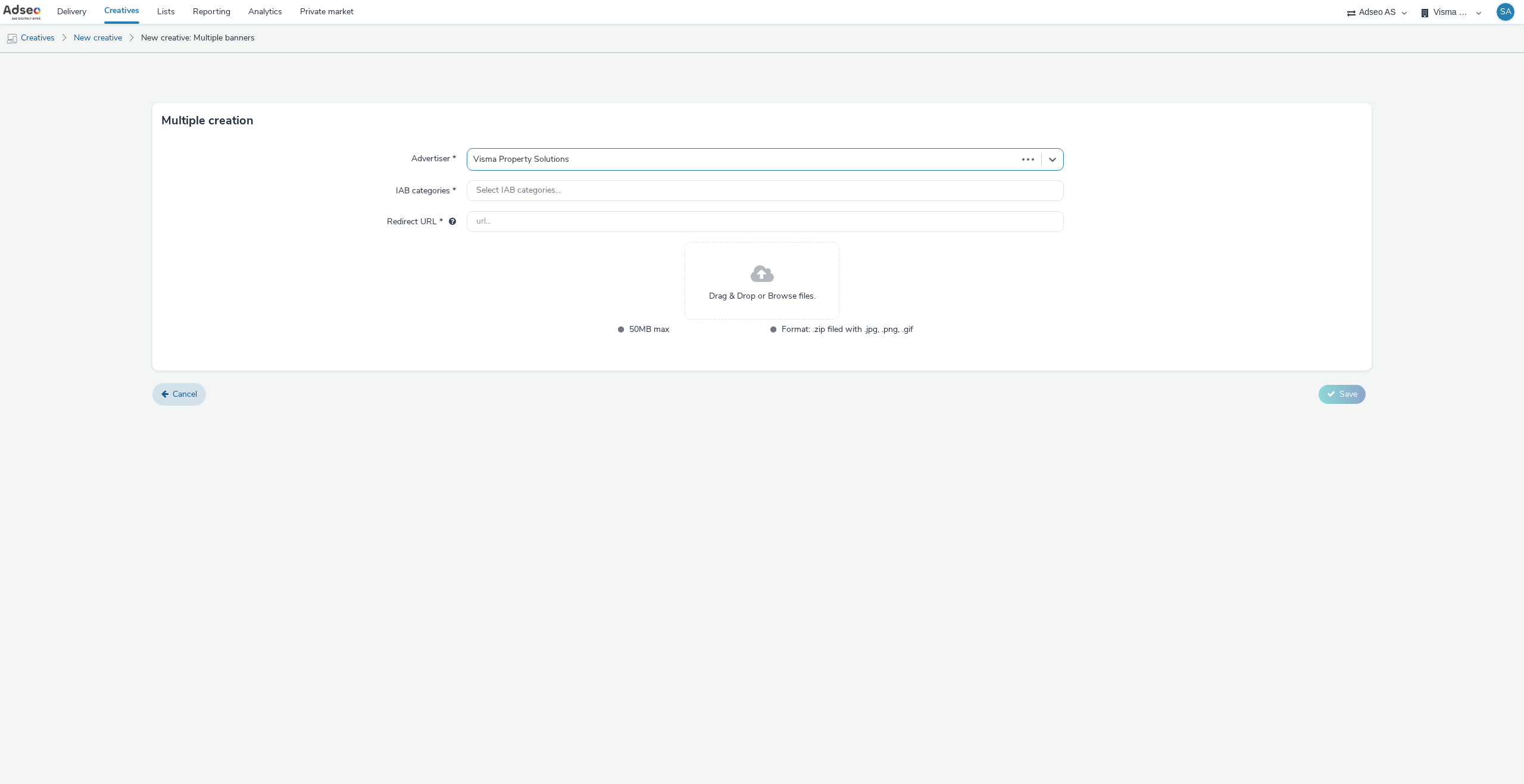
type input "[URL][DOMAIN_NAME]"
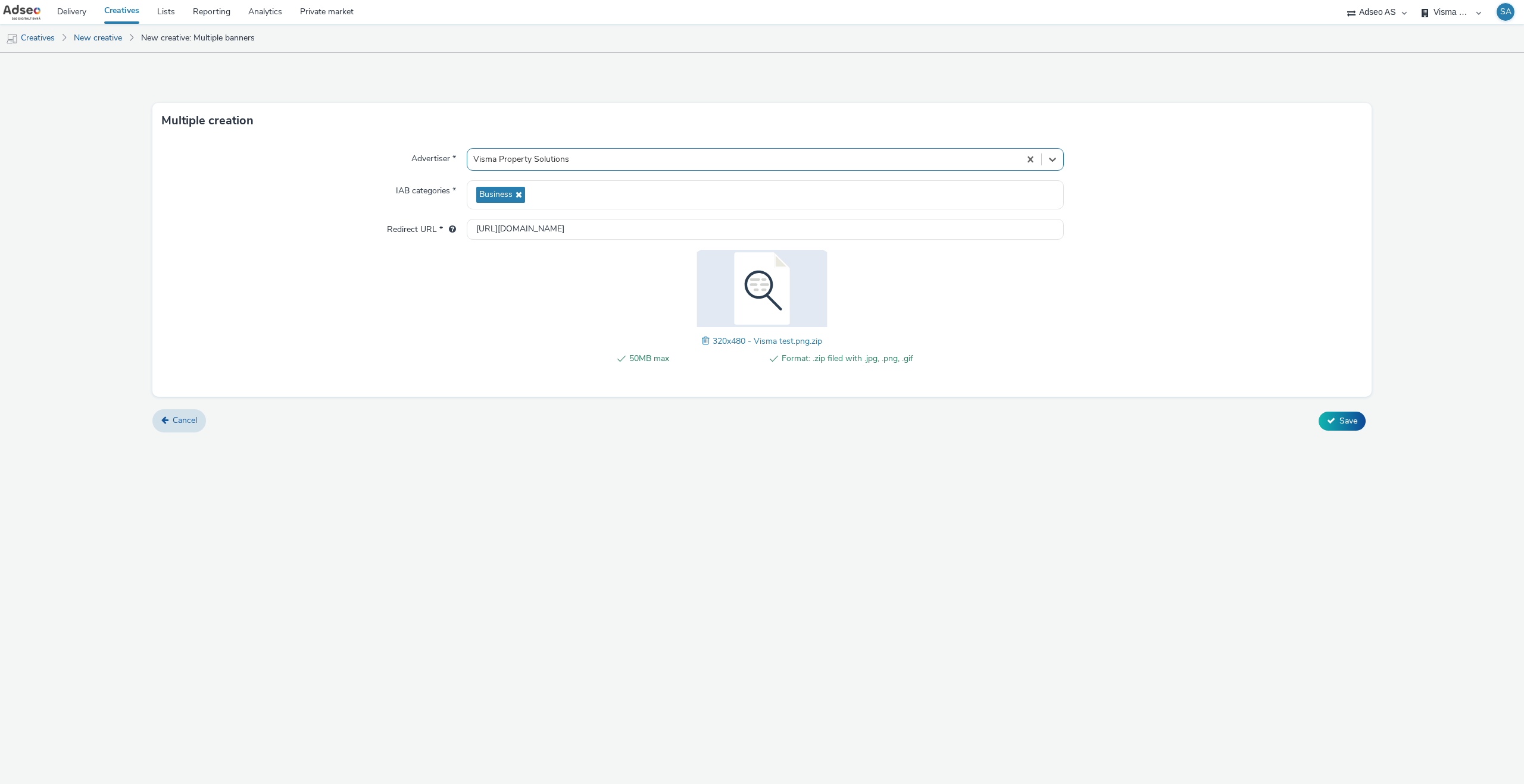
click at [1340, 435] on form "Multiple creation Advertiser * option Visma Property Solutions, selected. Selec…" at bounding box center [762, 247] width 1524 height 389
click at [1342, 428] on button "Save" at bounding box center [1342, 421] width 47 height 19
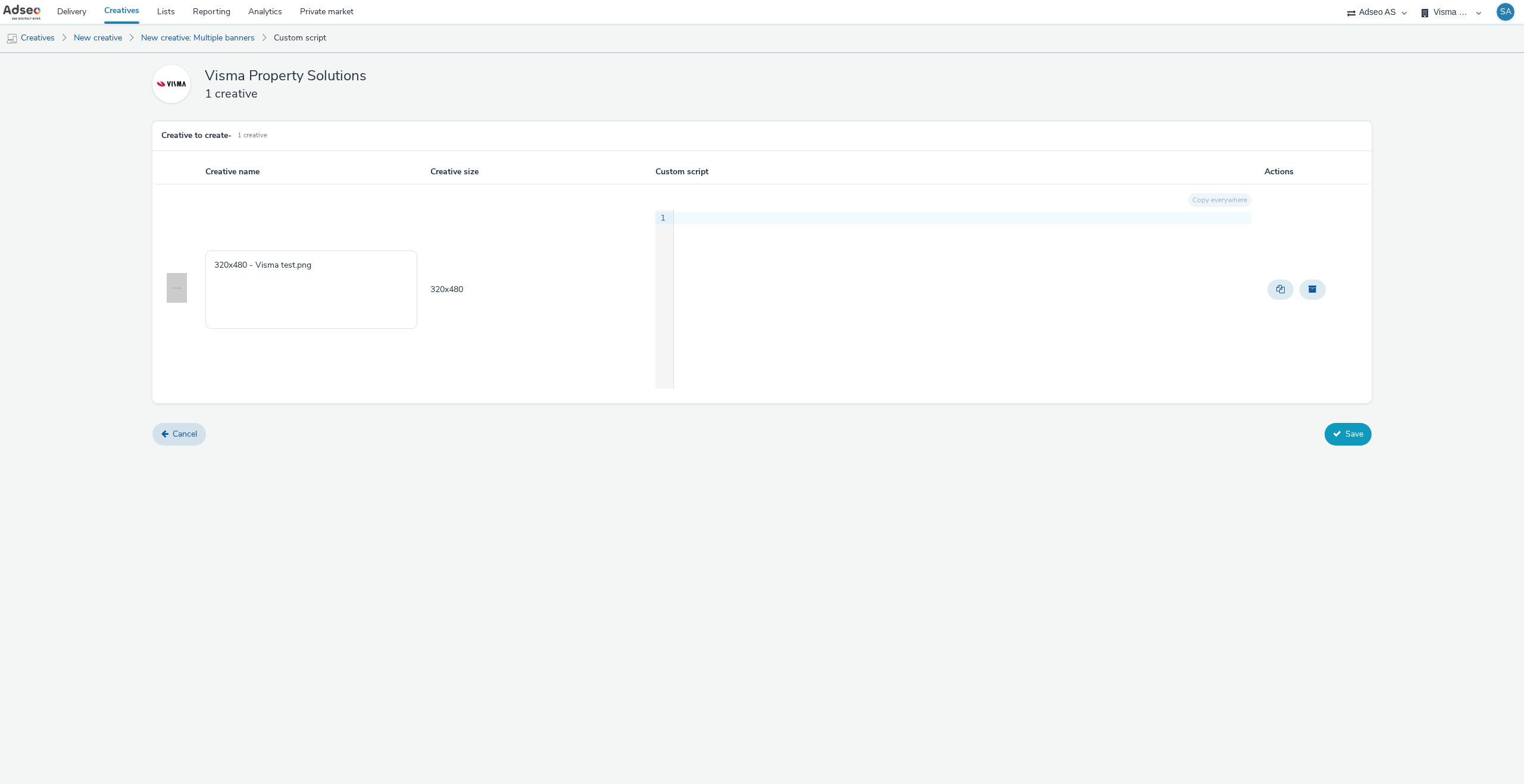
click at [1345, 426] on button "Save" at bounding box center [1348, 434] width 47 height 23
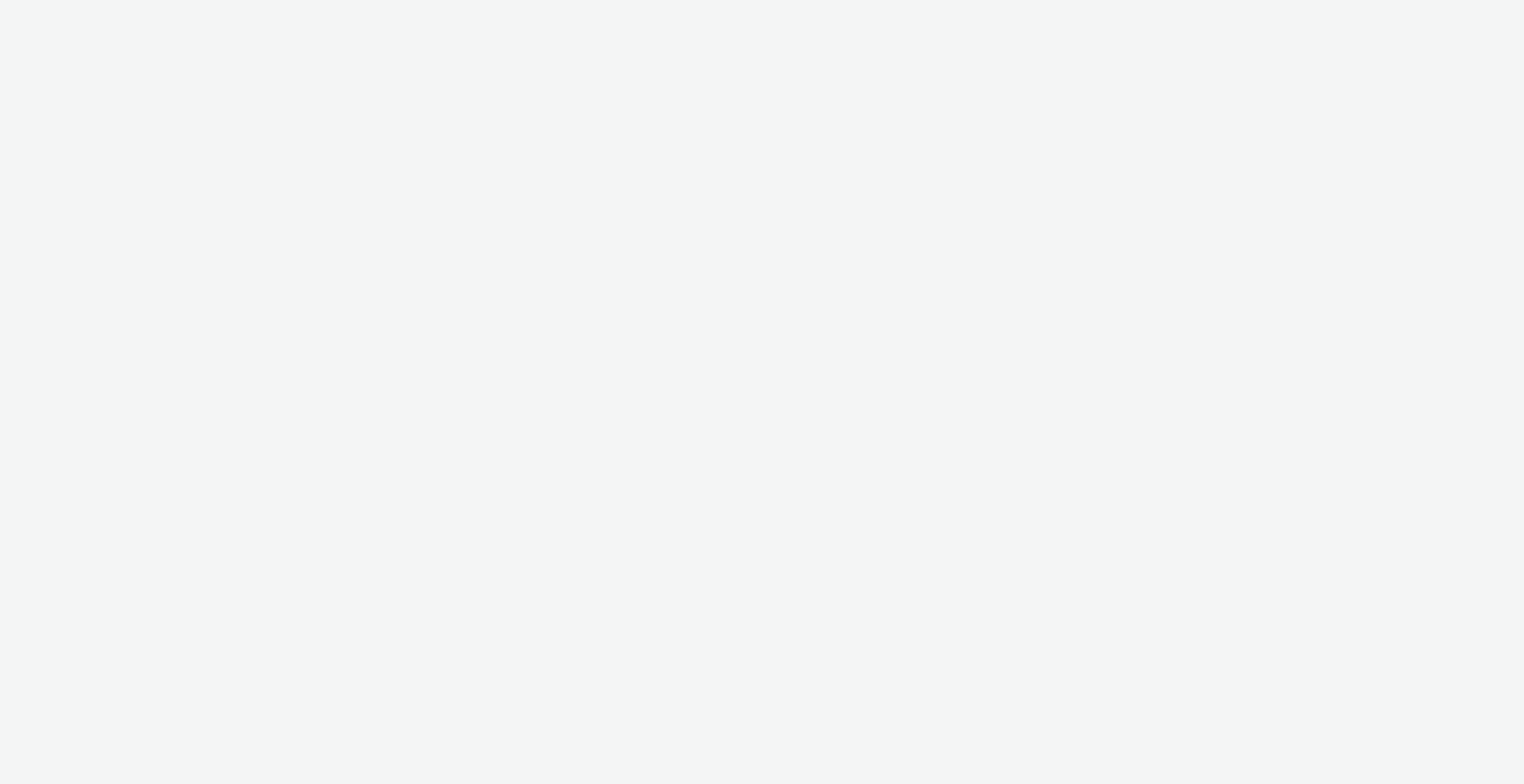
select select "6be1a8fa-1c3d-4504-9934-34630f576c54"
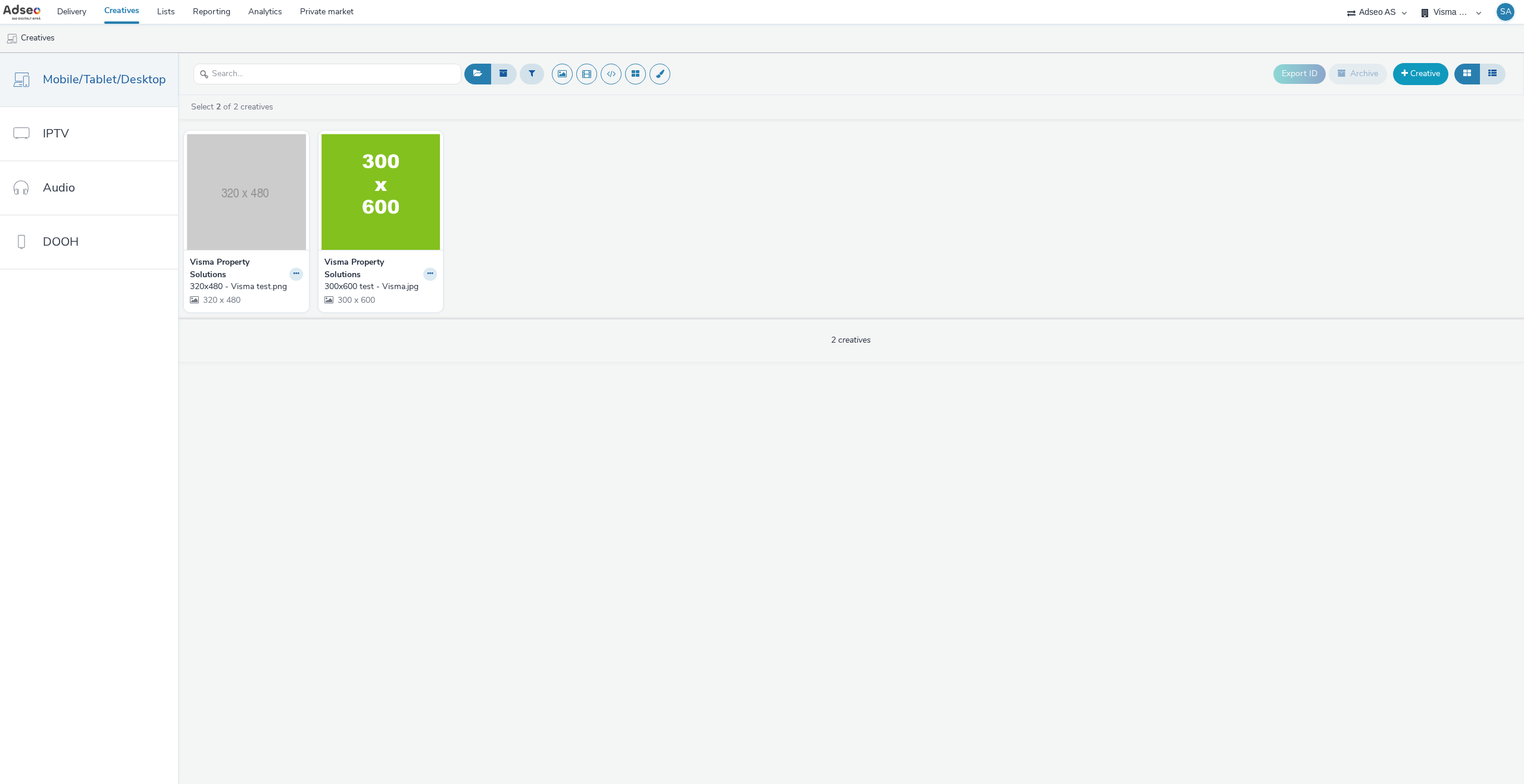
click at [1422, 84] on link "Creative" at bounding box center [1420, 74] width 55 height 22
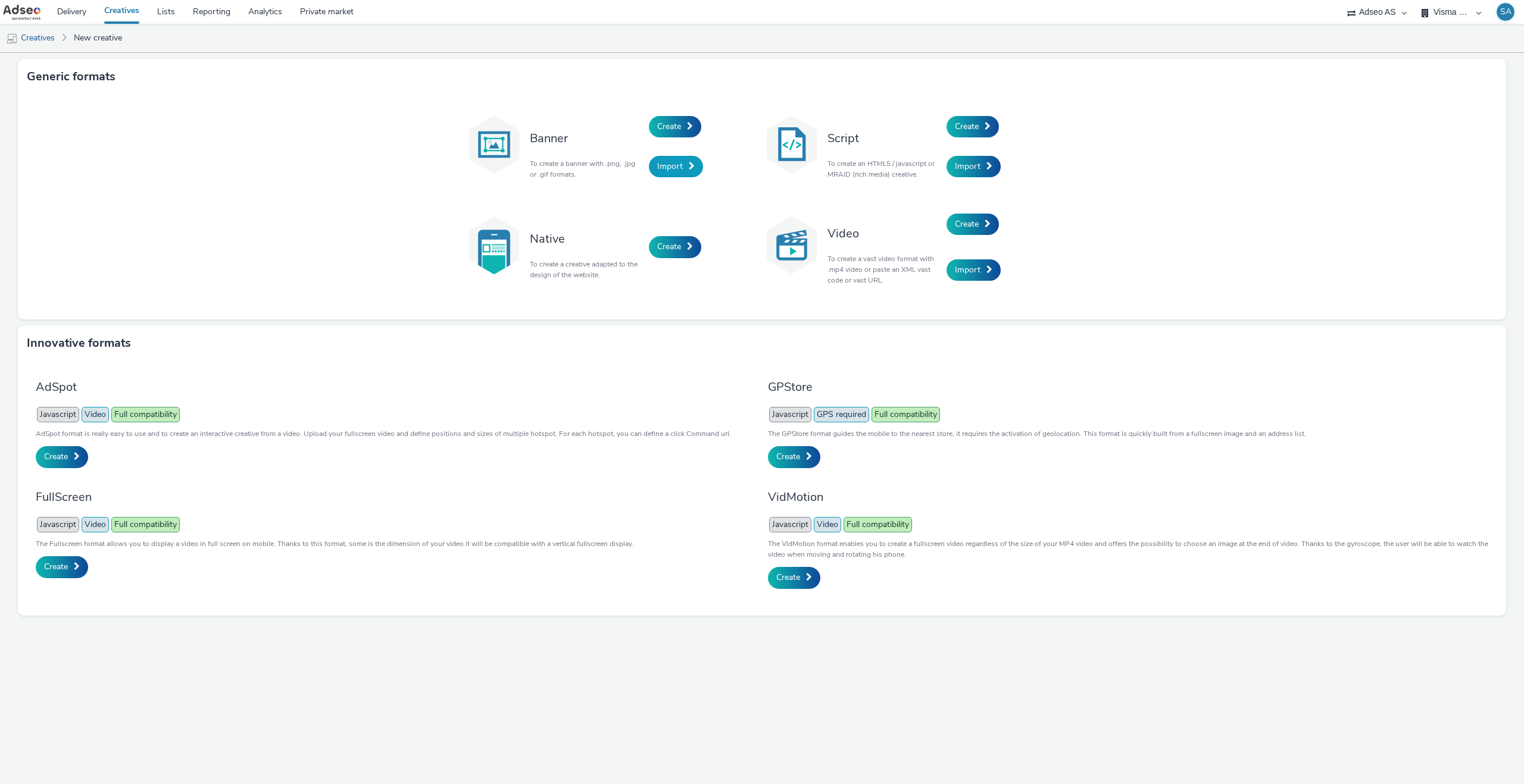
click at [661, 167] on span "Import" at bounding box center [670, 166] width 26 height 11
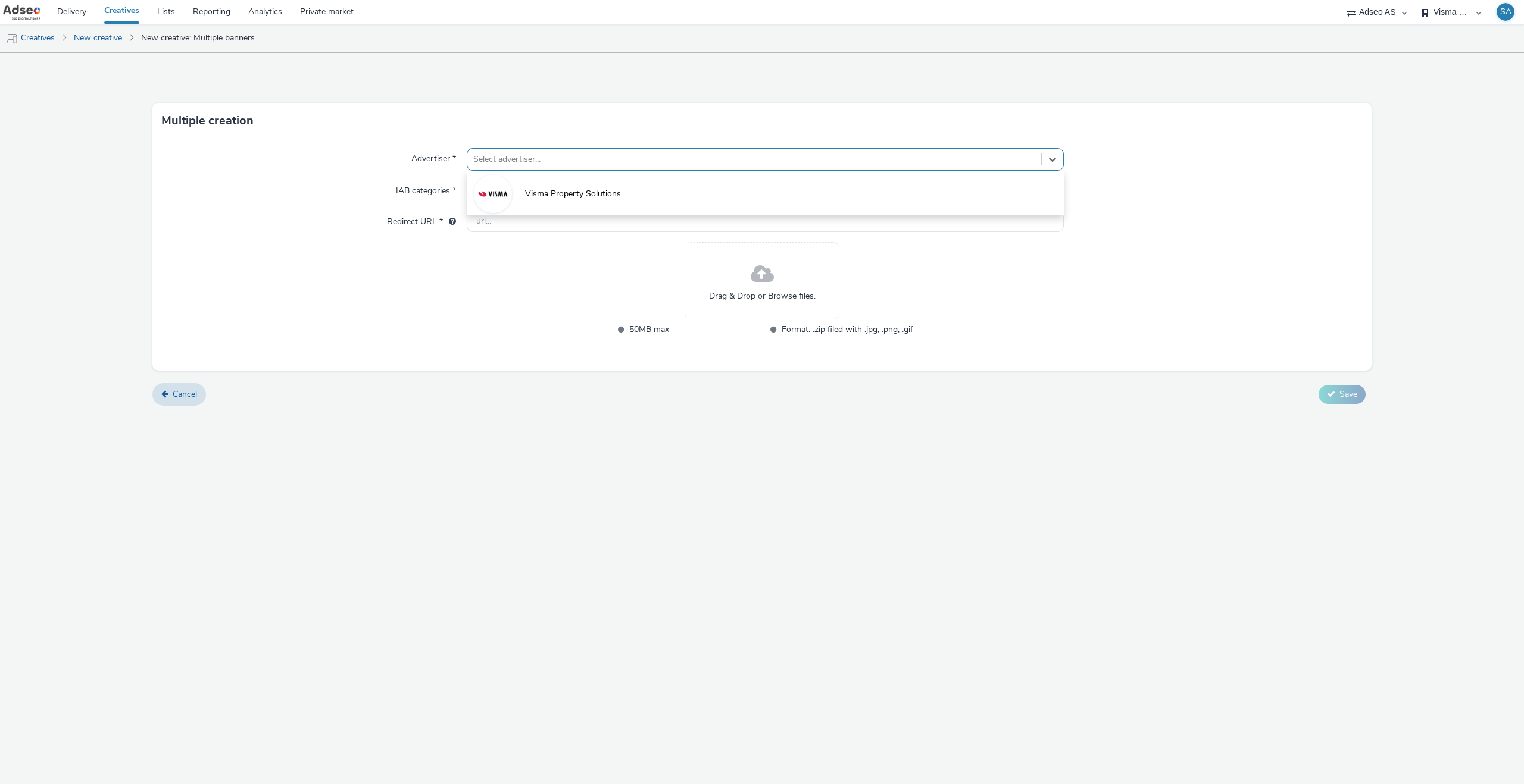
click at [501, 168] on div "Select advertiser..." at bounding box center [754, 159] width 574 height 19
click at [501, 183] on img at bounding box center [492, 194] width 34 height 34
type input "[URL][DOMAIN_NAME]"
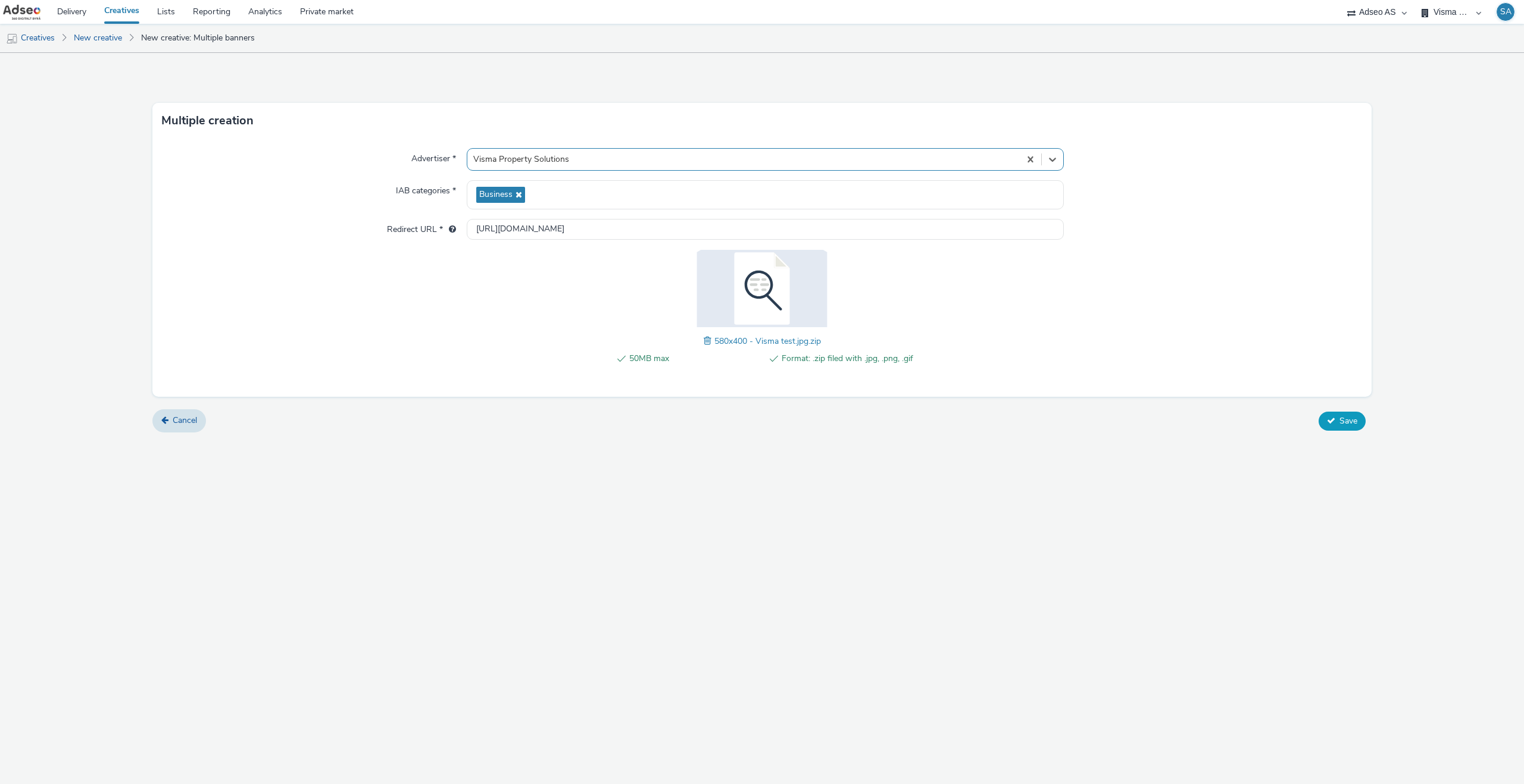
click at [1329, 421] on icon at bounding box center [1331, 421] width 8 height 8
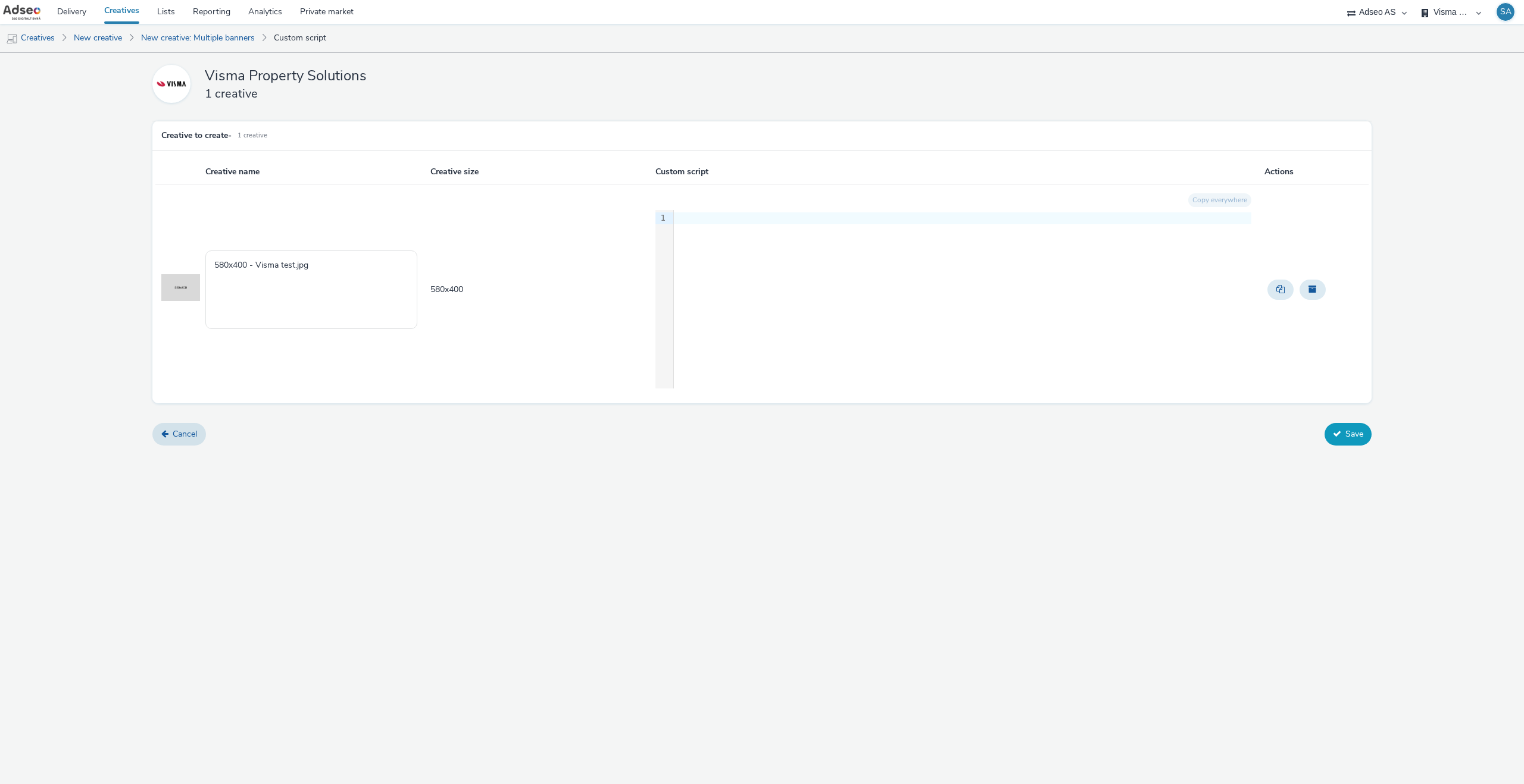
click at [1336, 442] on button "Save" at bounding box center [1348, 434] width 47 height 23
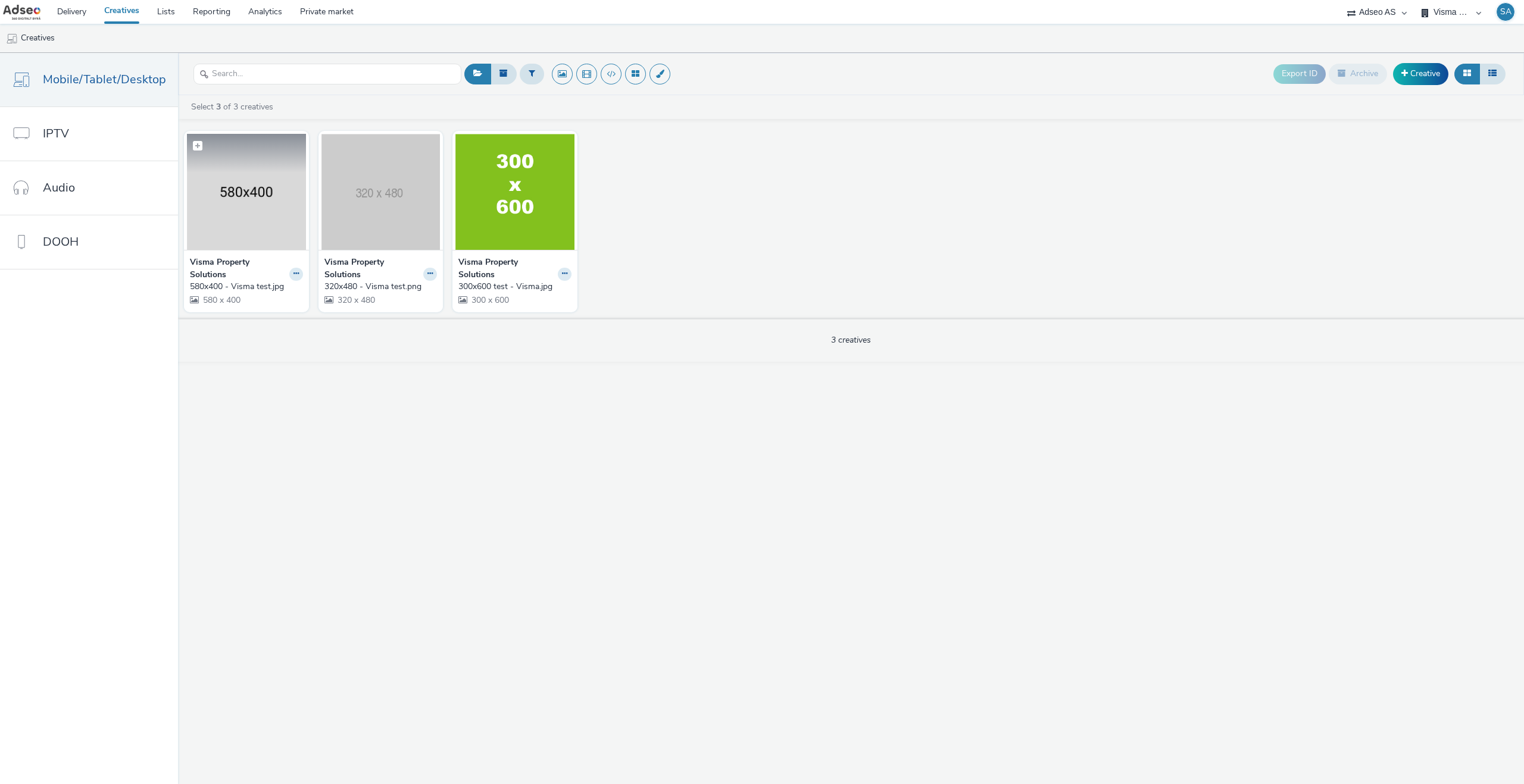
click at [285, 239] on img at bounding box center [247, 192] width 119 height 116
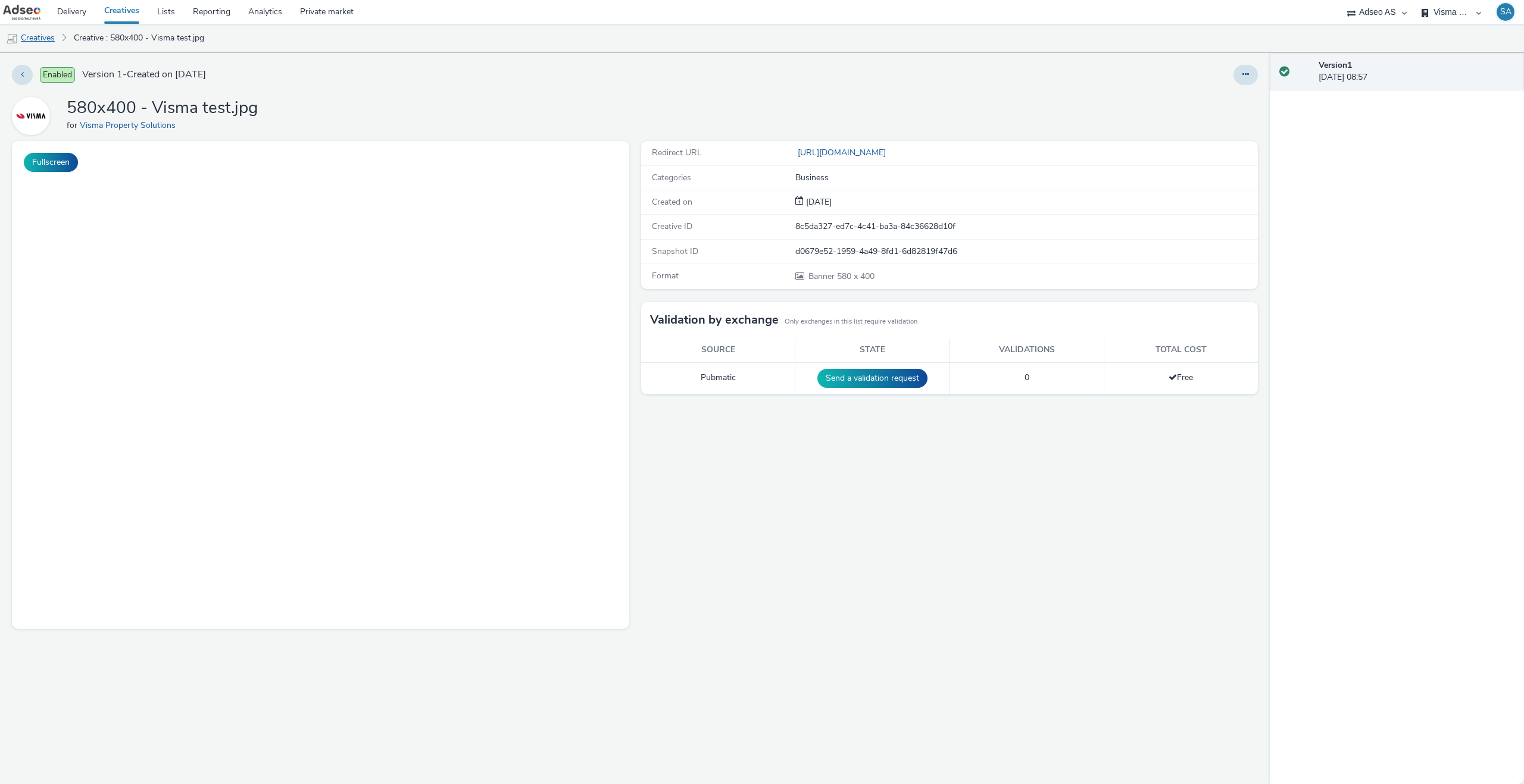
click at [42, 43] on link "Creatives" at bounding box center [30, 38] width 61 height 28
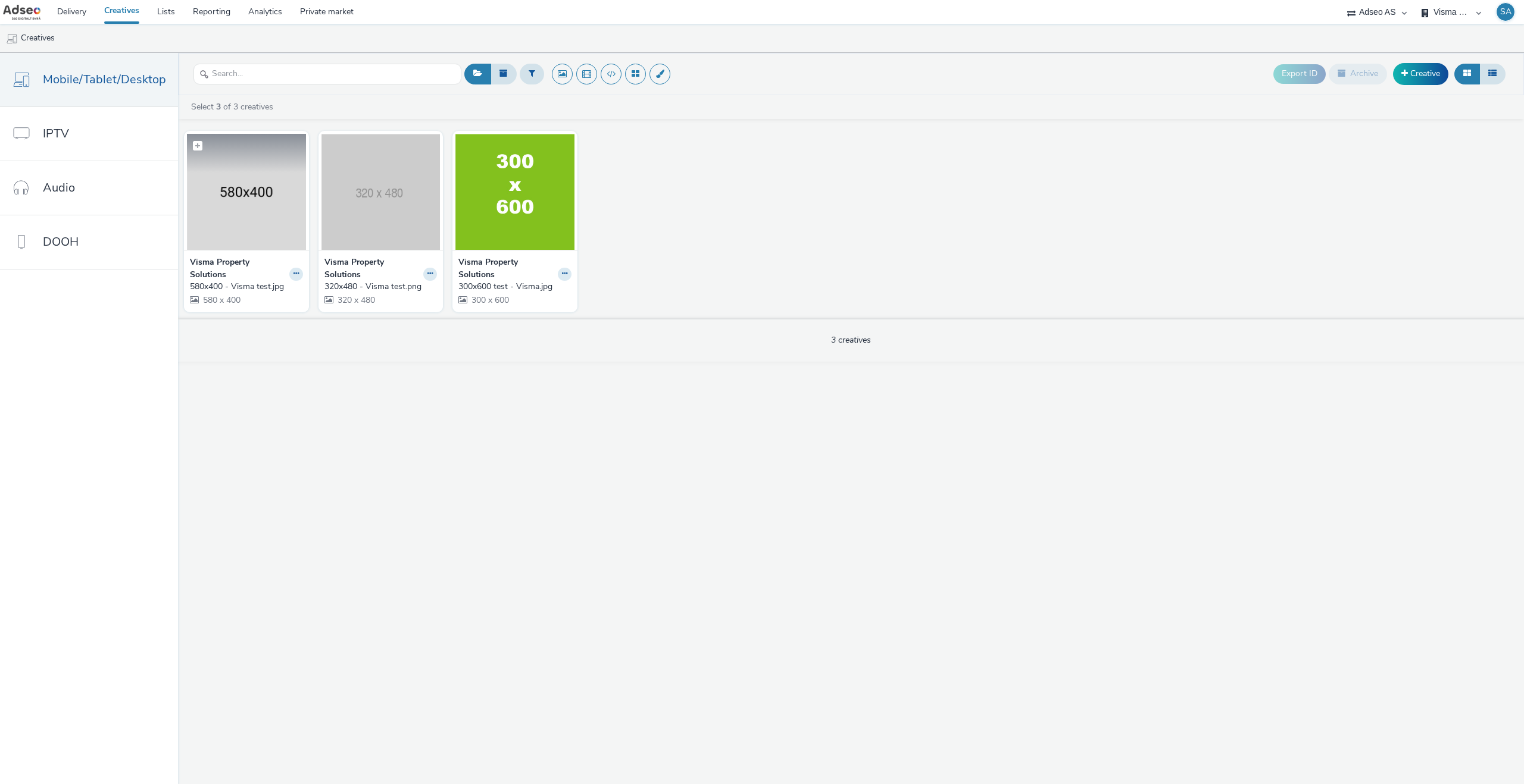
click at [233, 226] on img at bounding box center [247, 192] width 119 height 116
click at [79, 16] on link "Delivery" at bounding box center [72, 12] width 47 height 24
